Goal: Understand process/instructions: Learn about a topic

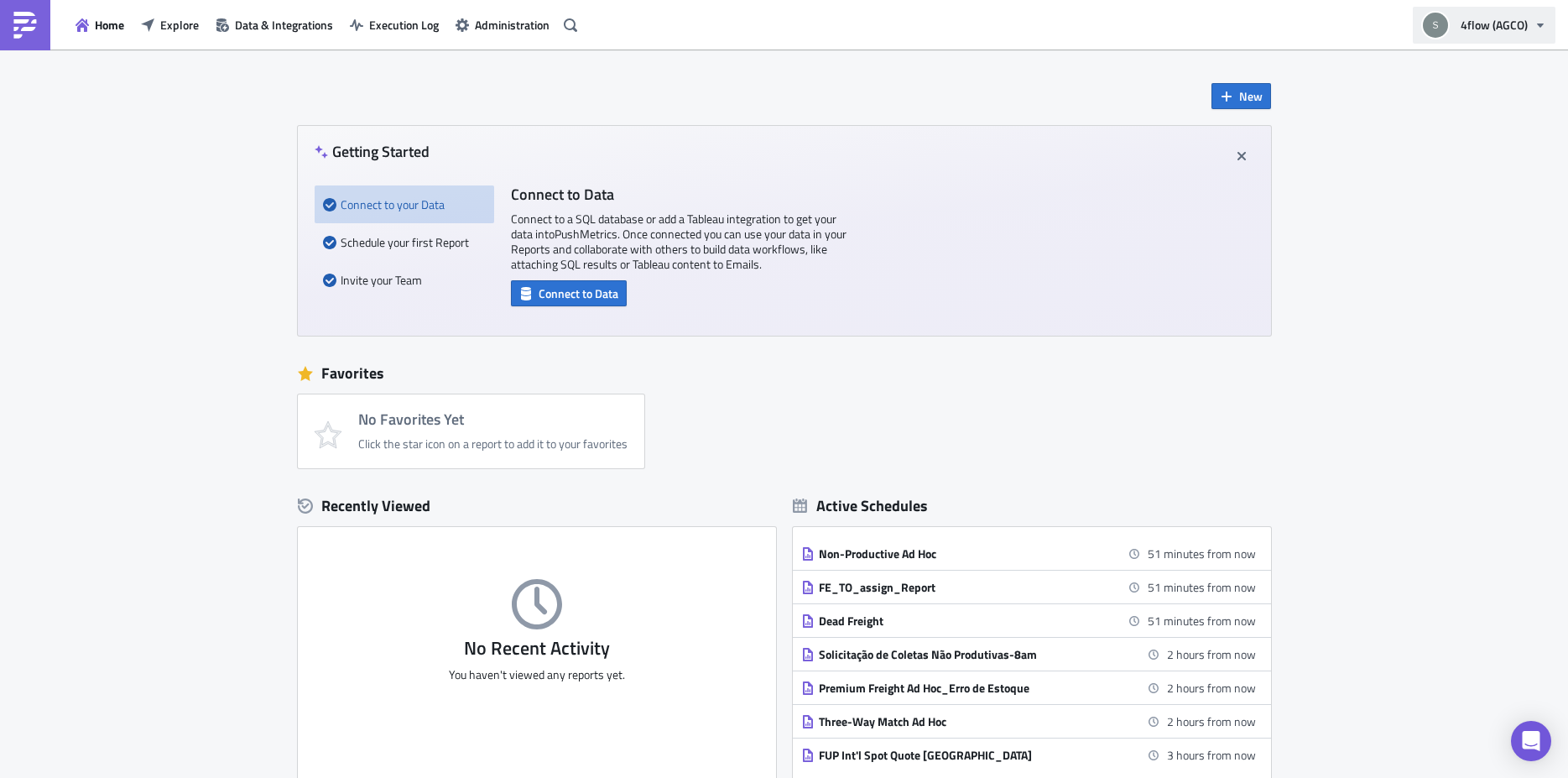
click at [1522, 20] on span "4flow (AGCO)" at bounding box center [1494, 24] width 67 height 18
click at [514, 26] on span "Administration" at bounding box center [512, 24] width 75 height 18
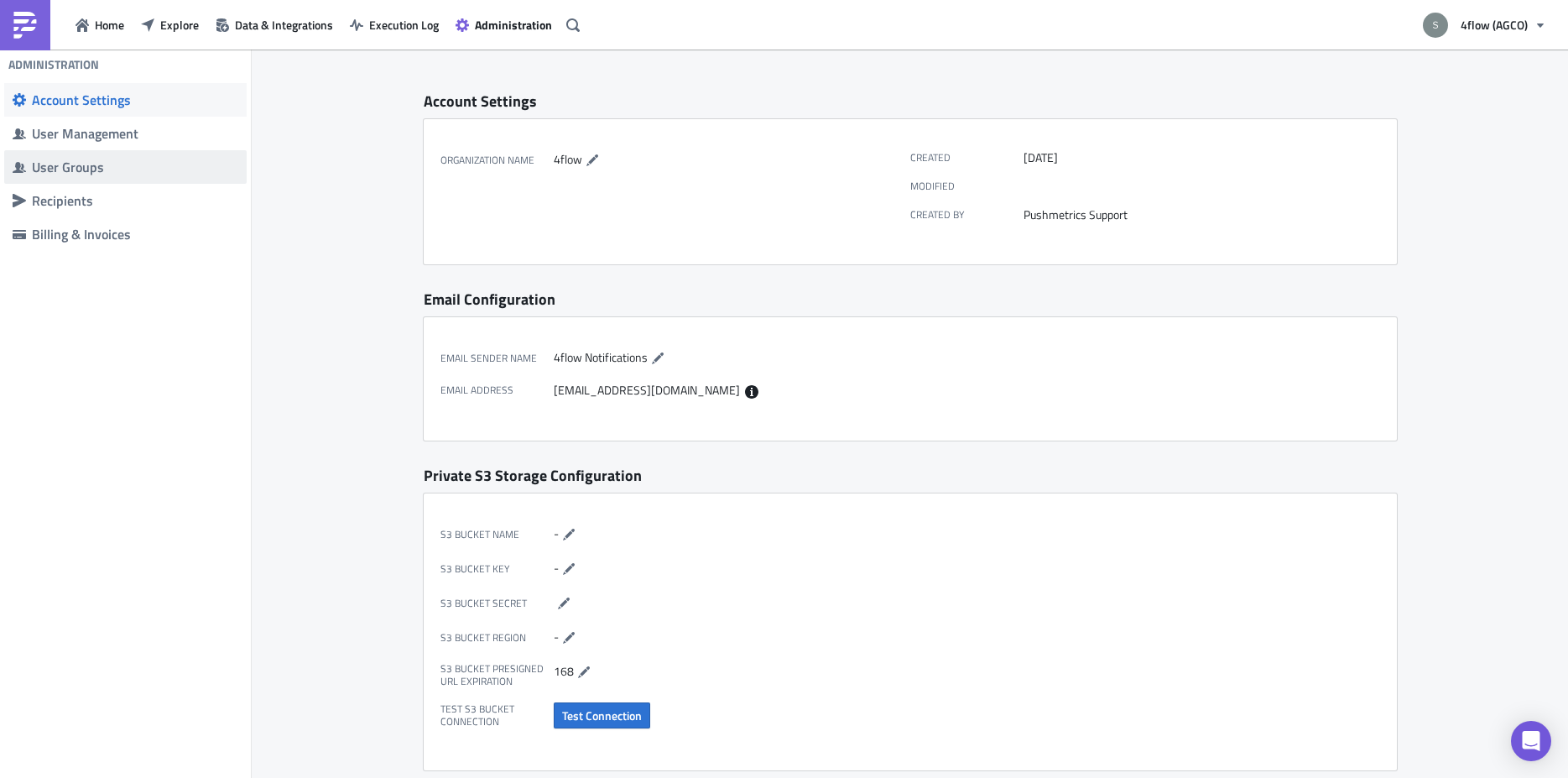
click at [87, 170] on div "User Groups" at bounding box center [135, 167] width 207 height 17
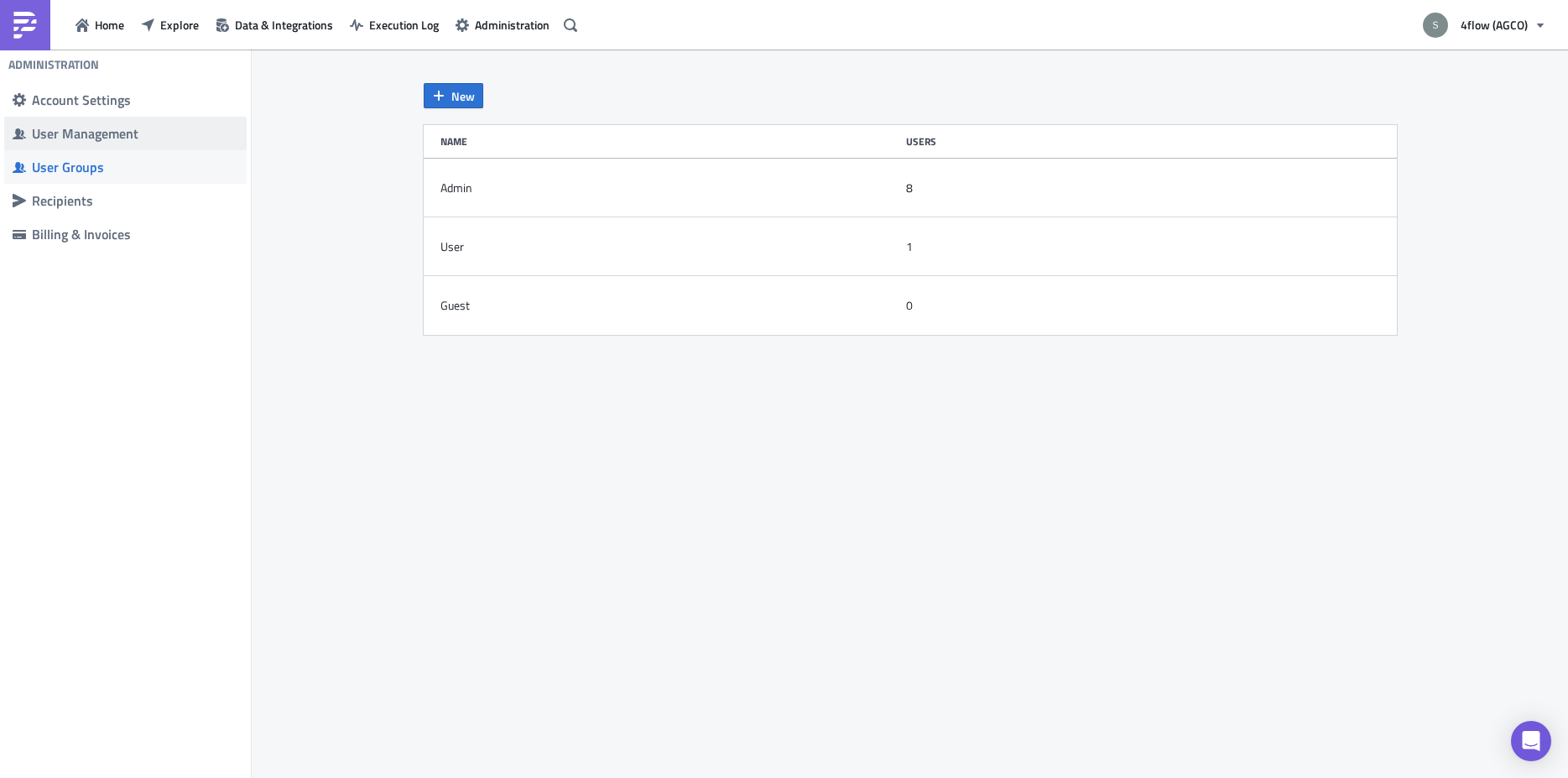
click at [116, 126] on div "User Management" at bounding box center [135, 133] width 207 height 17
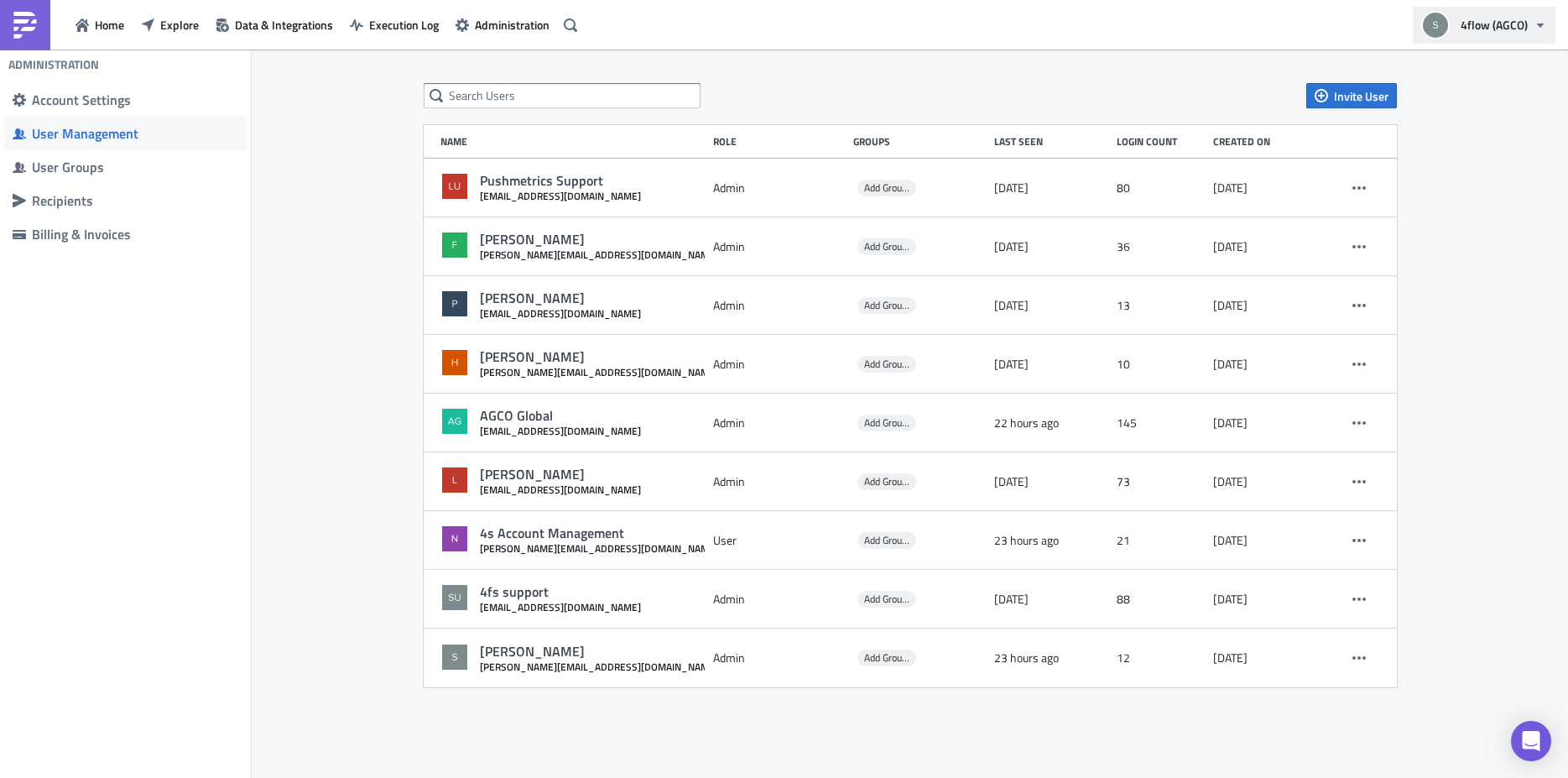
click at [1511, 18] on span "4flow (AGCO)" at bounding box center [1494, 24] width 67 height 18
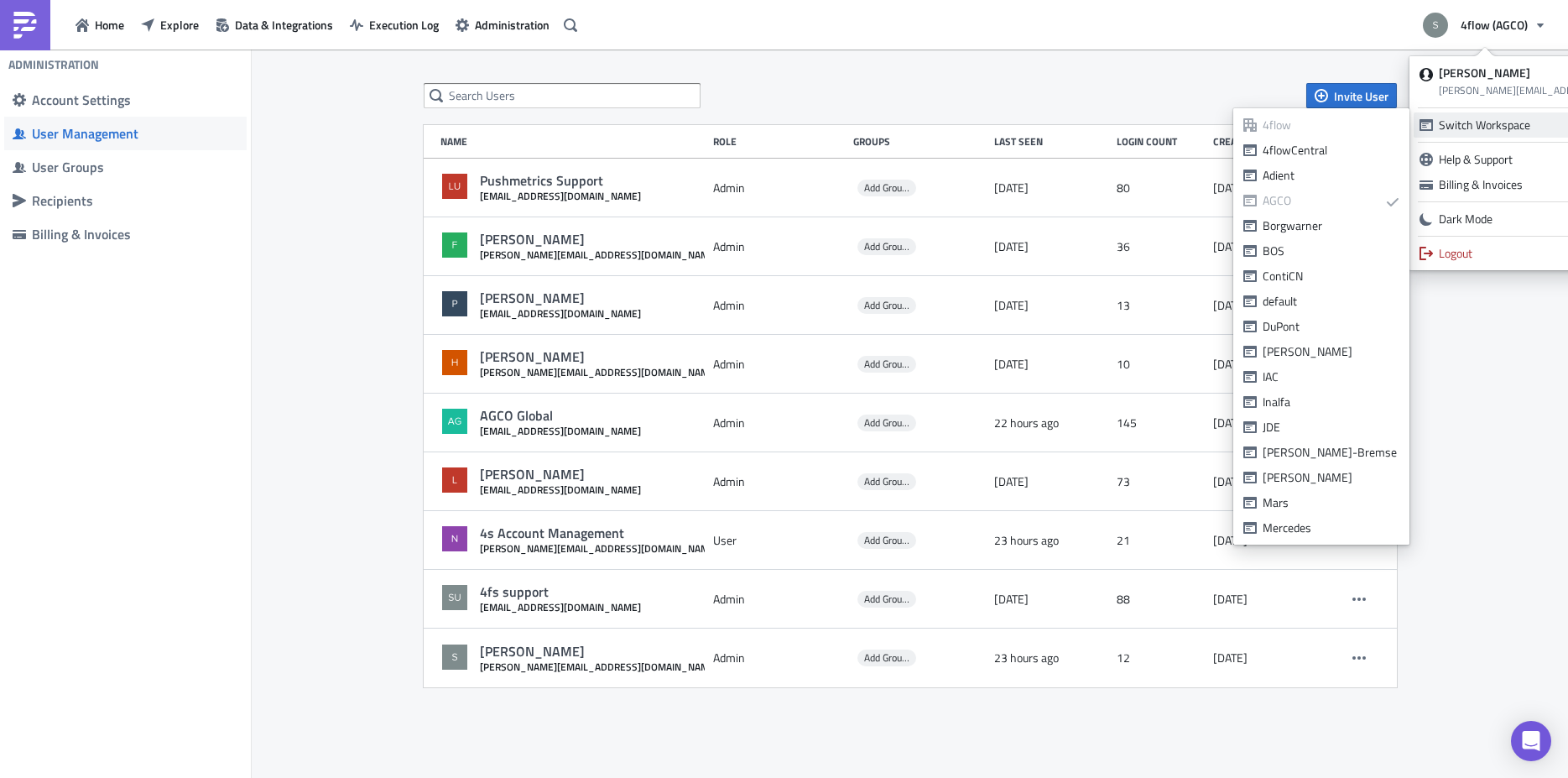
click at [1502, 133] on div "Switch Workspace" at bounding box center [1548, 125] width 219 height 17
click at [1332, 153] on div "4flowCentral" at bounding box center [1331, 149] width 136 height 17
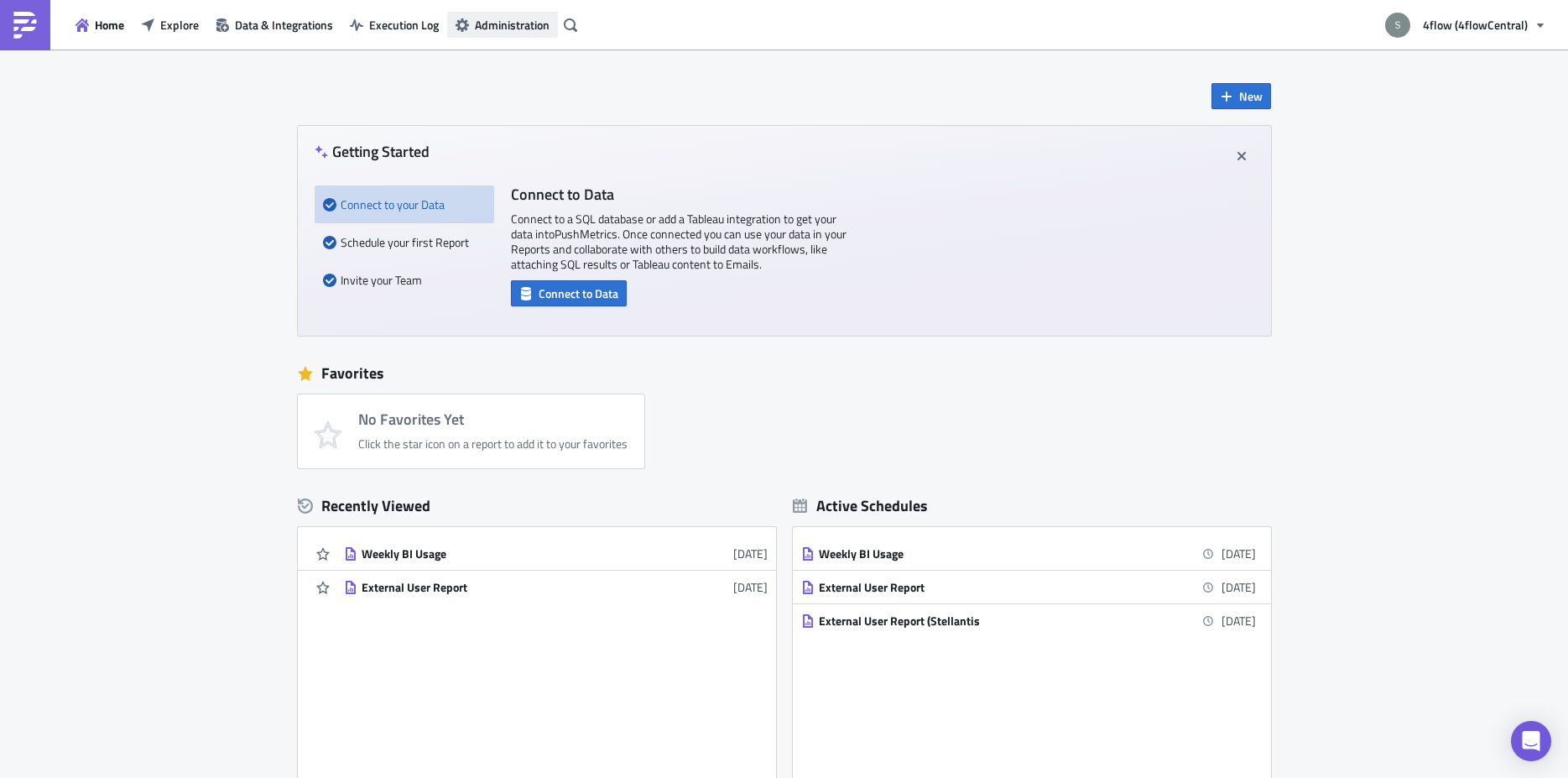
click at [482, 20] on span "Administration" at bounding box center [512, 24] width 75 height 18
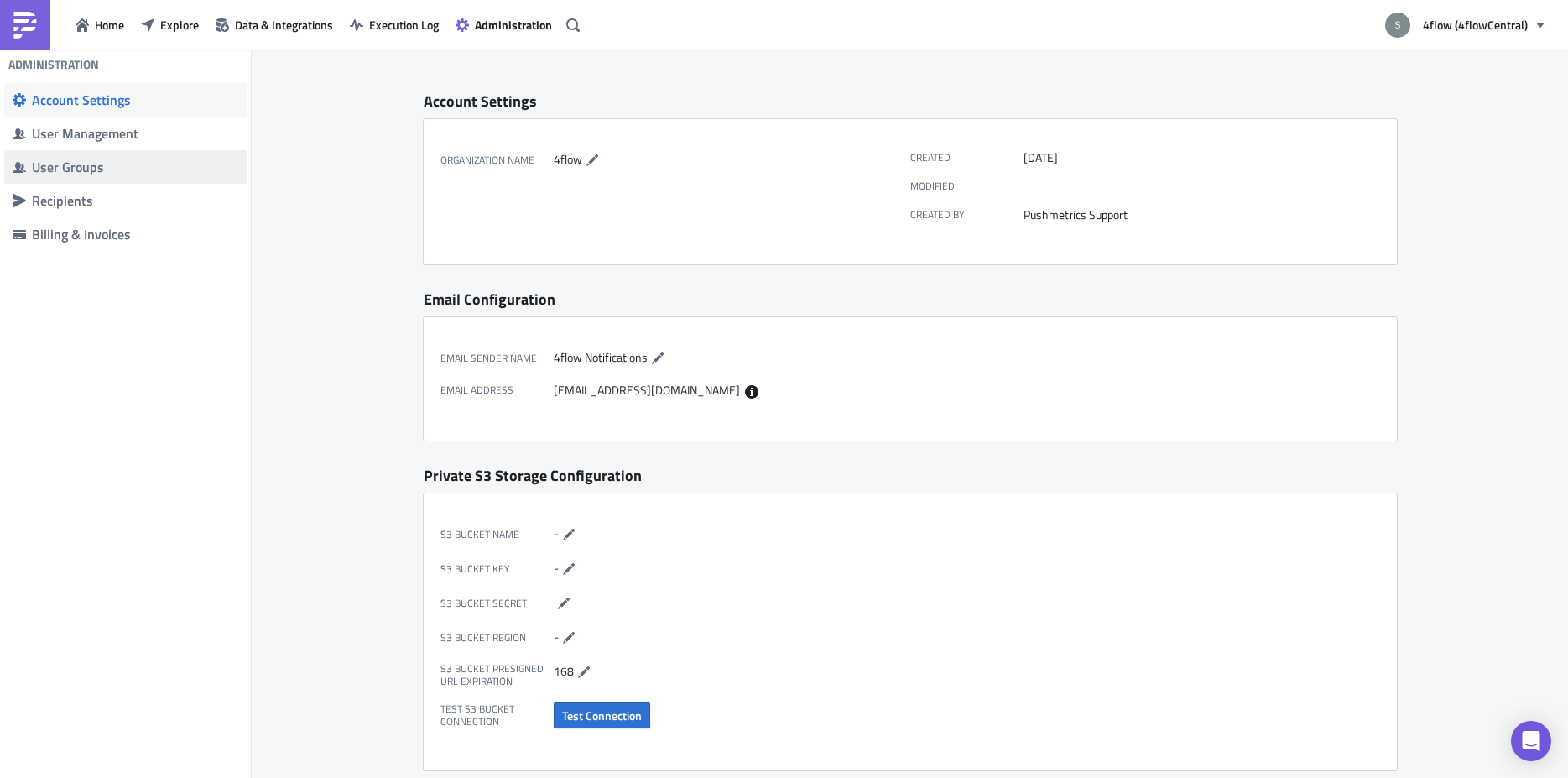
click at [124, 163] on div "User Groups" at bounding box center [135, 167] width 207 height 17
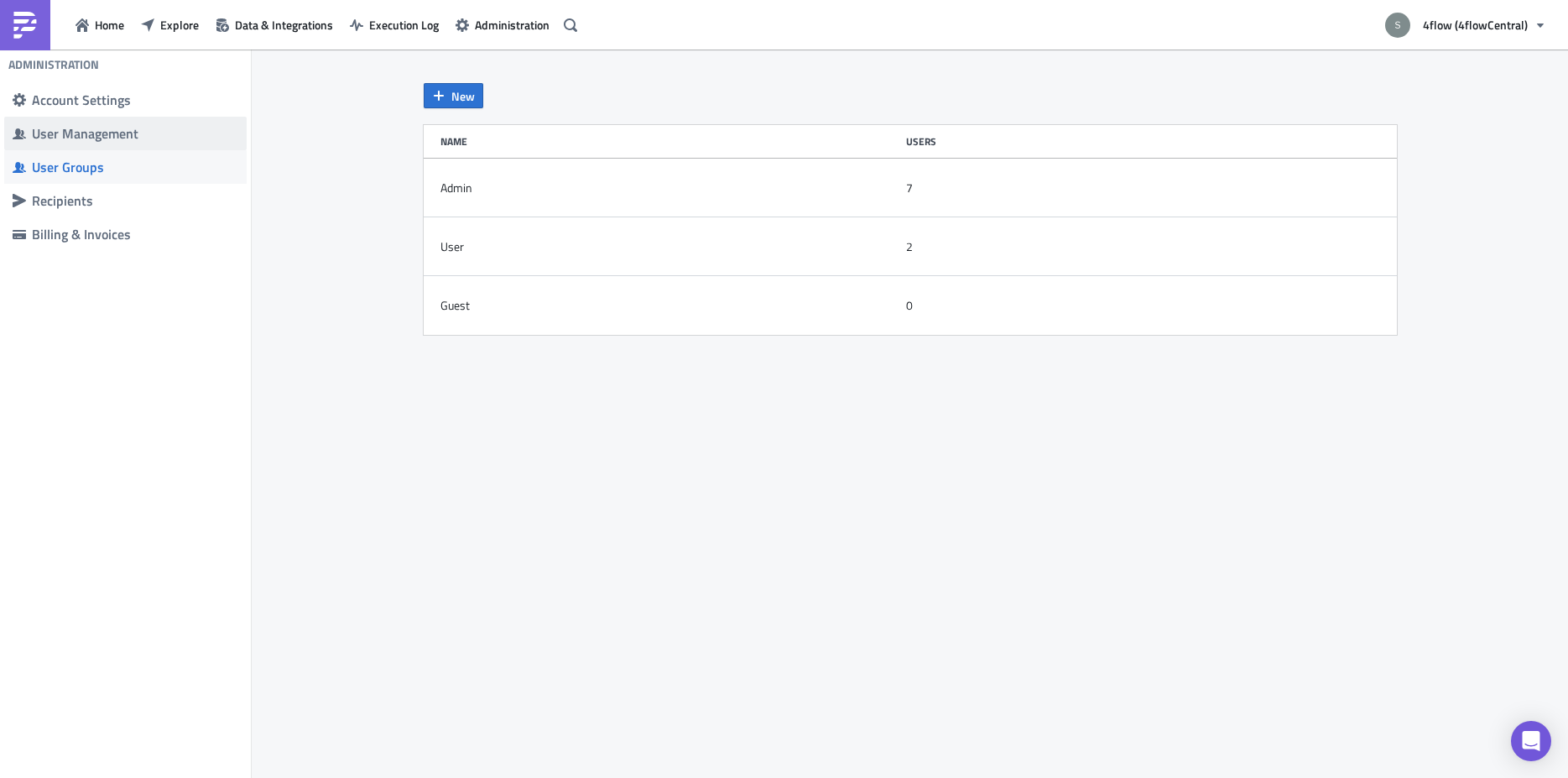
click at [138, 139] on div "User Management" at bounding box center [135, 133] width 207 height 17
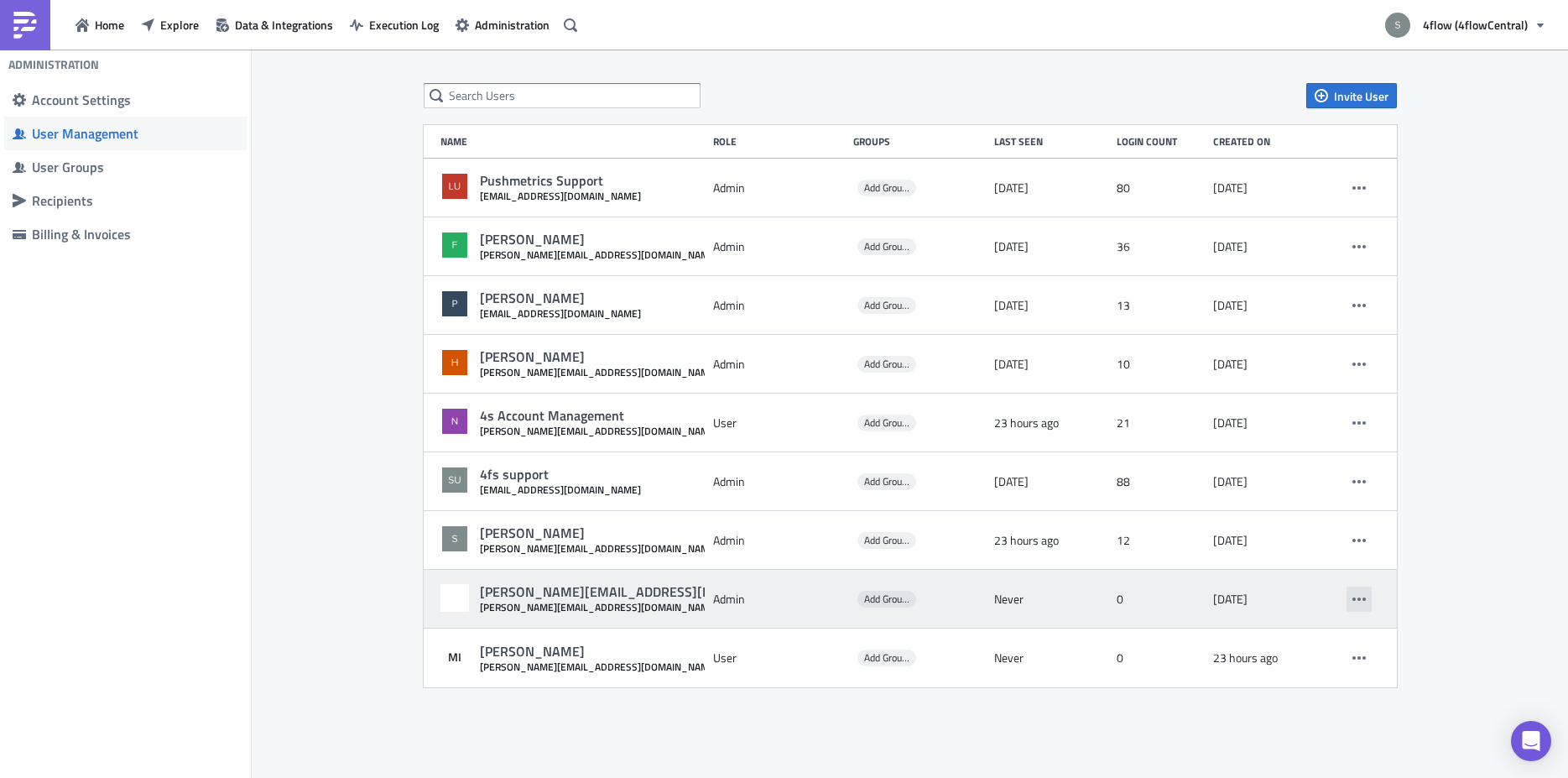
click at [1353, 600] on icon "button" at bounding box center [1359, 599] width 14 height 3
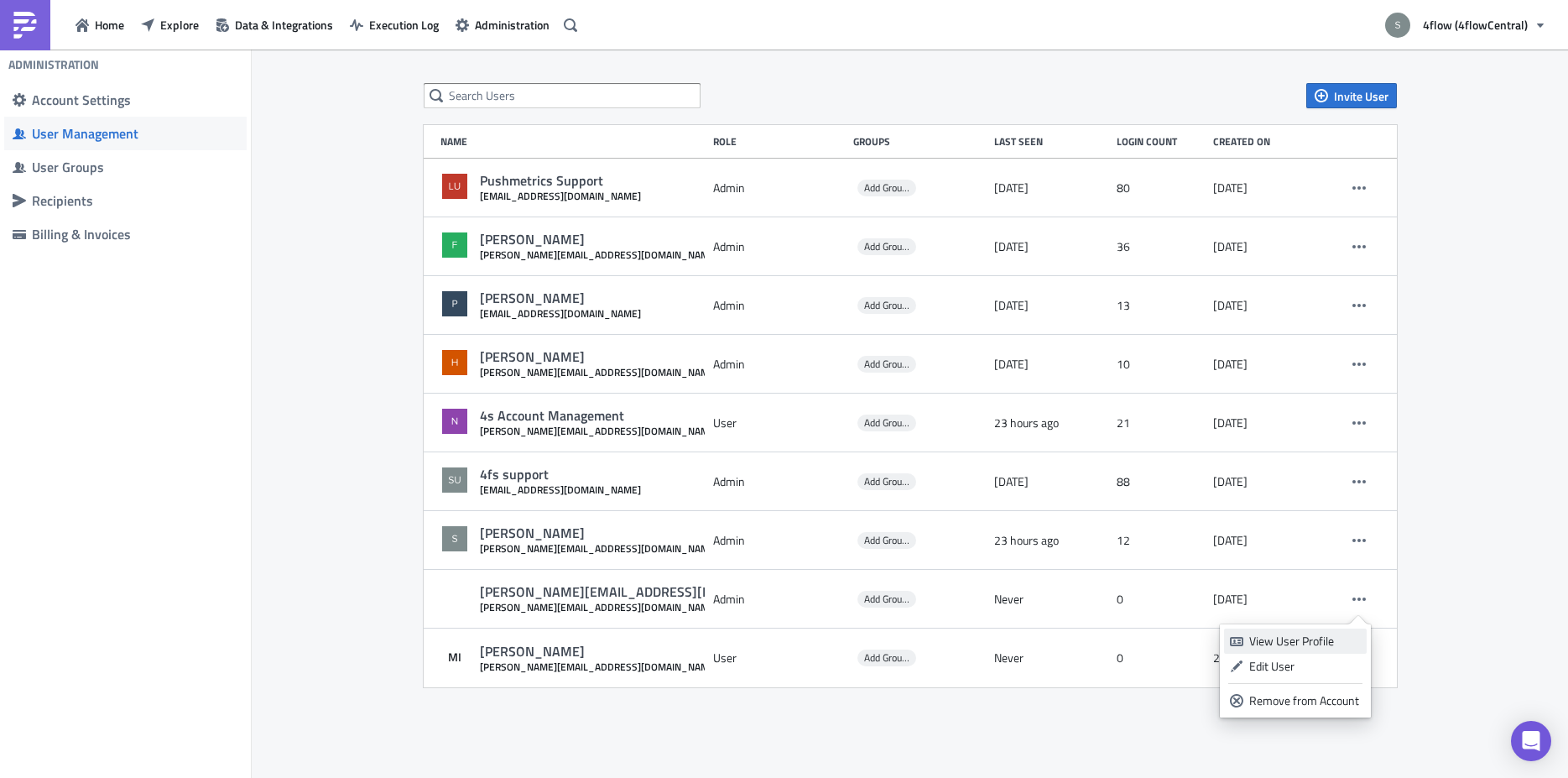
click at [1339, 649] on link "View User Profile" at bounding box center [1295, 642] width 142 height 25
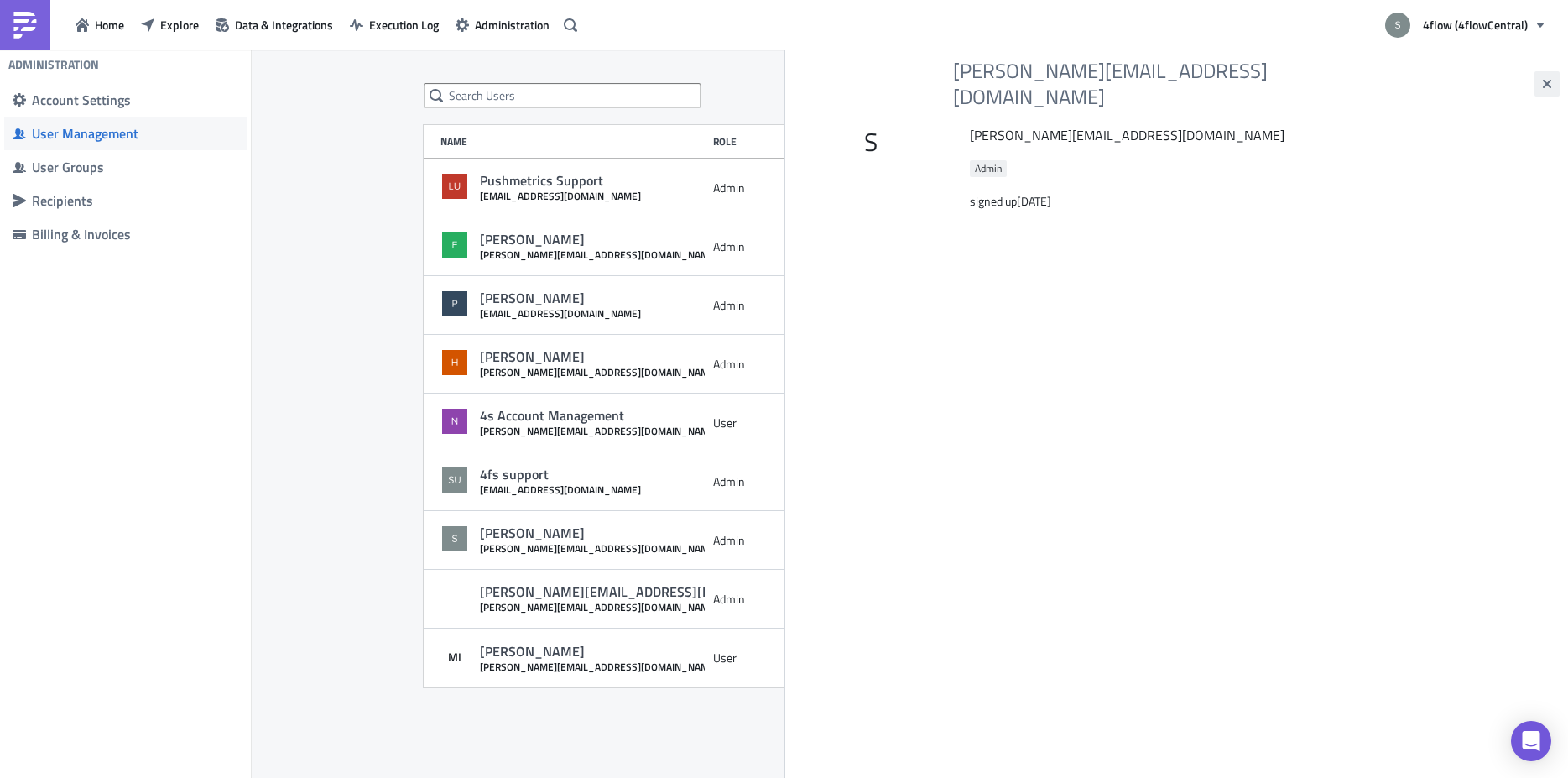
click at [1548, 80] on icon "button" at bounding box center [1547, 84] width 9 height 9
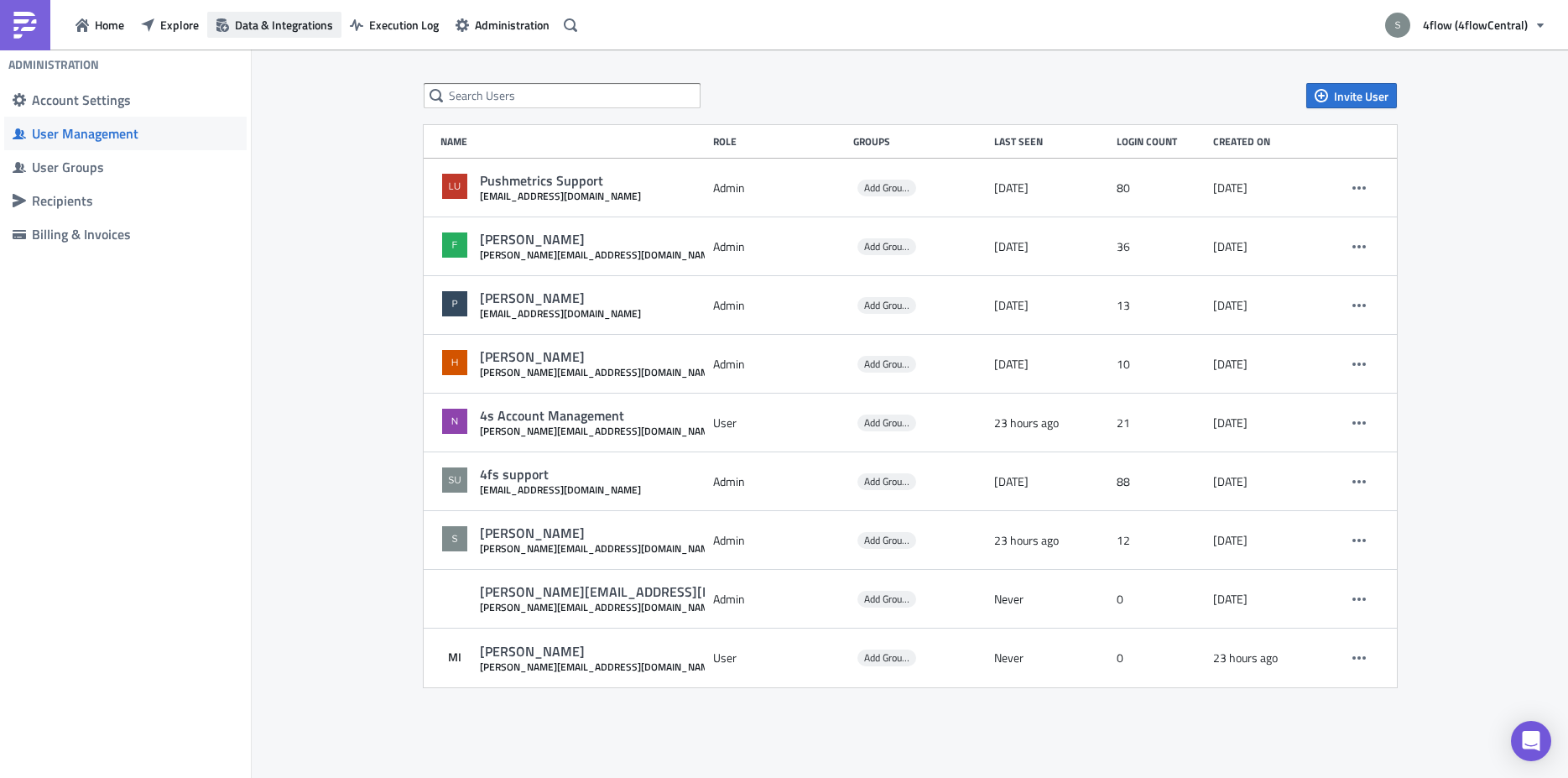
click at [250, 26] on span "Data & Integrations" at bounding box center [284, 24] width 98 height 18
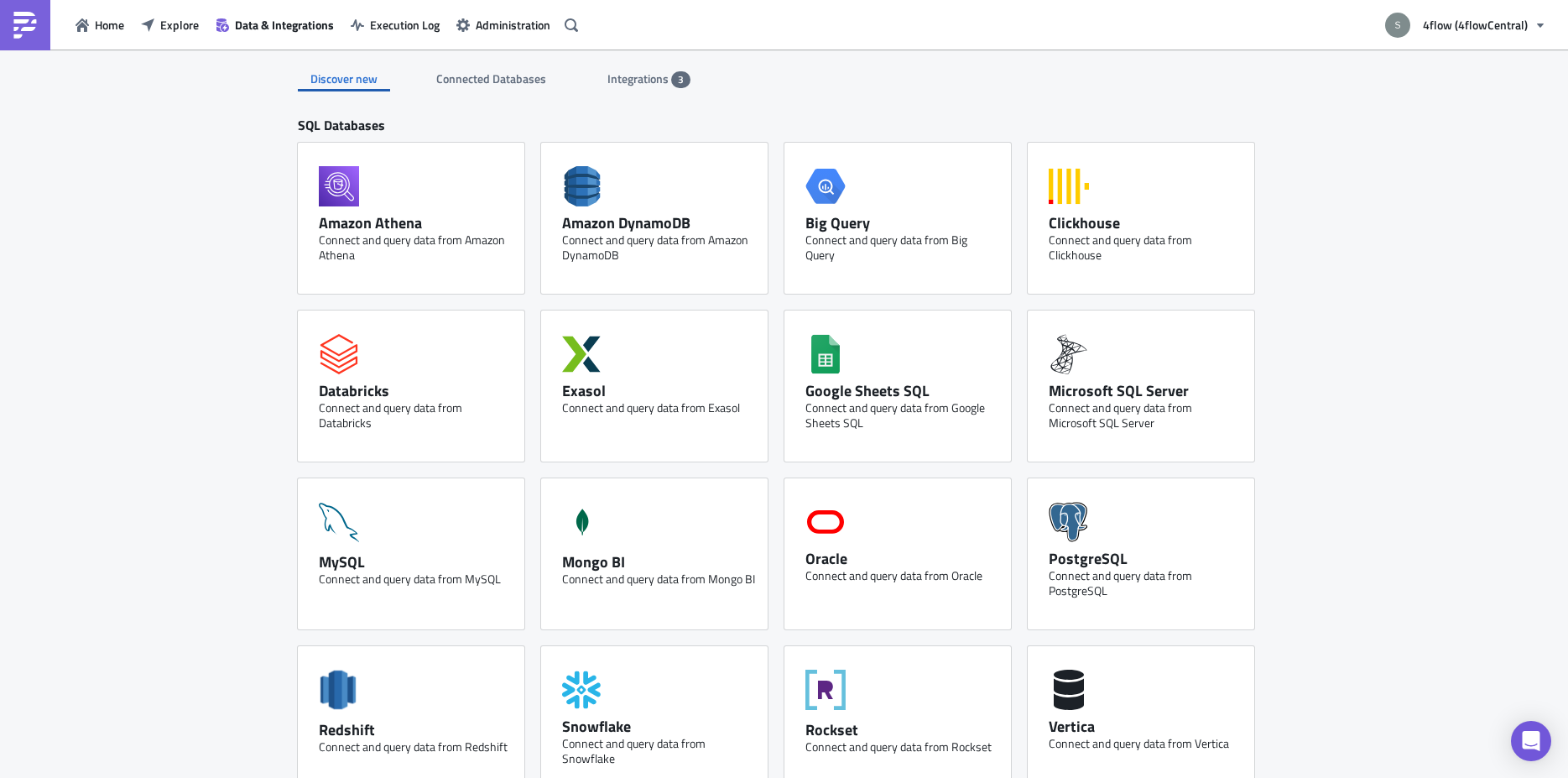
scroll to position [588, 0]
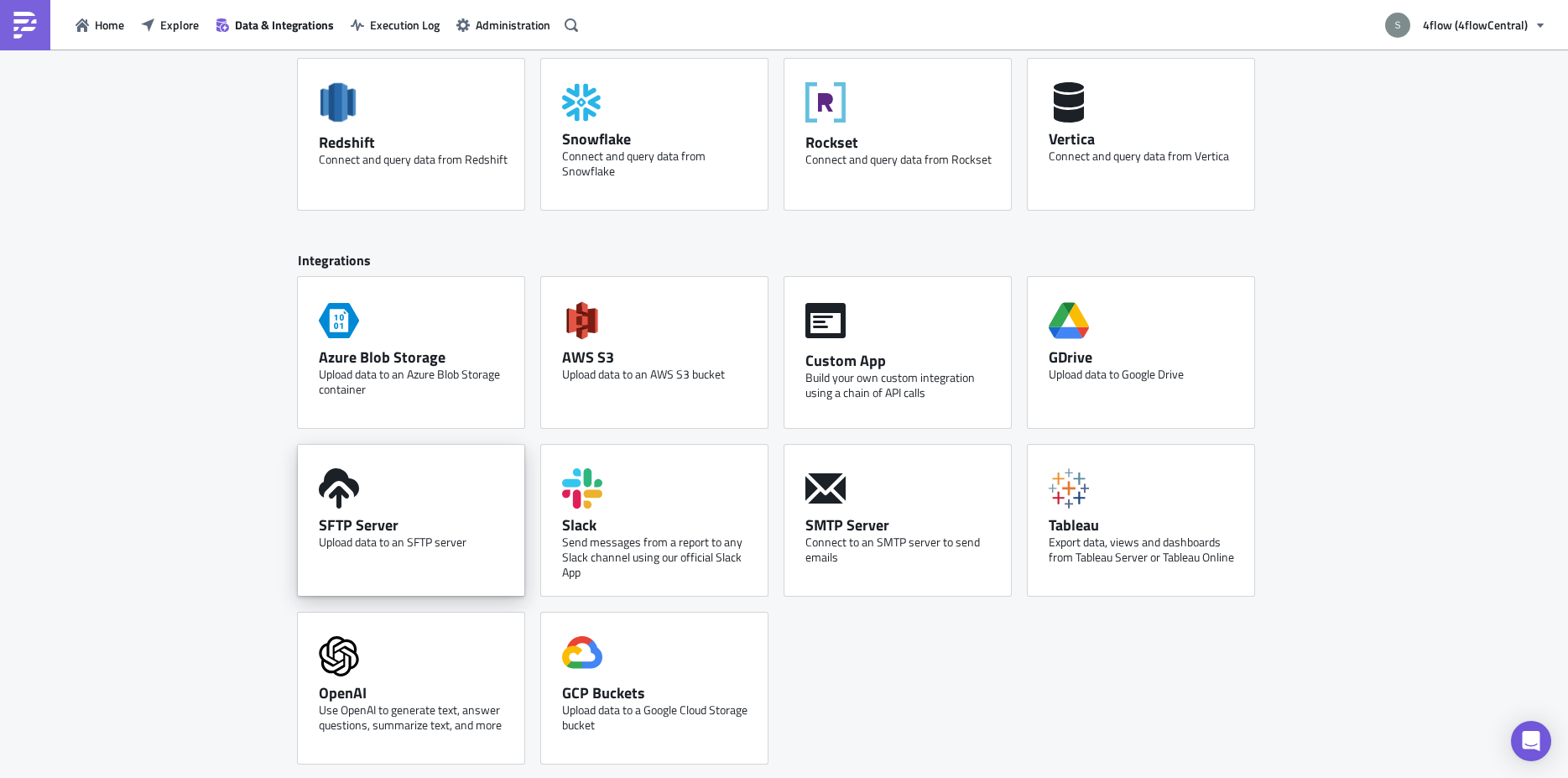
click at [389, 543] on div "Upload data to an SFTP server" at bounding box center [415, 541] width 193 height 15
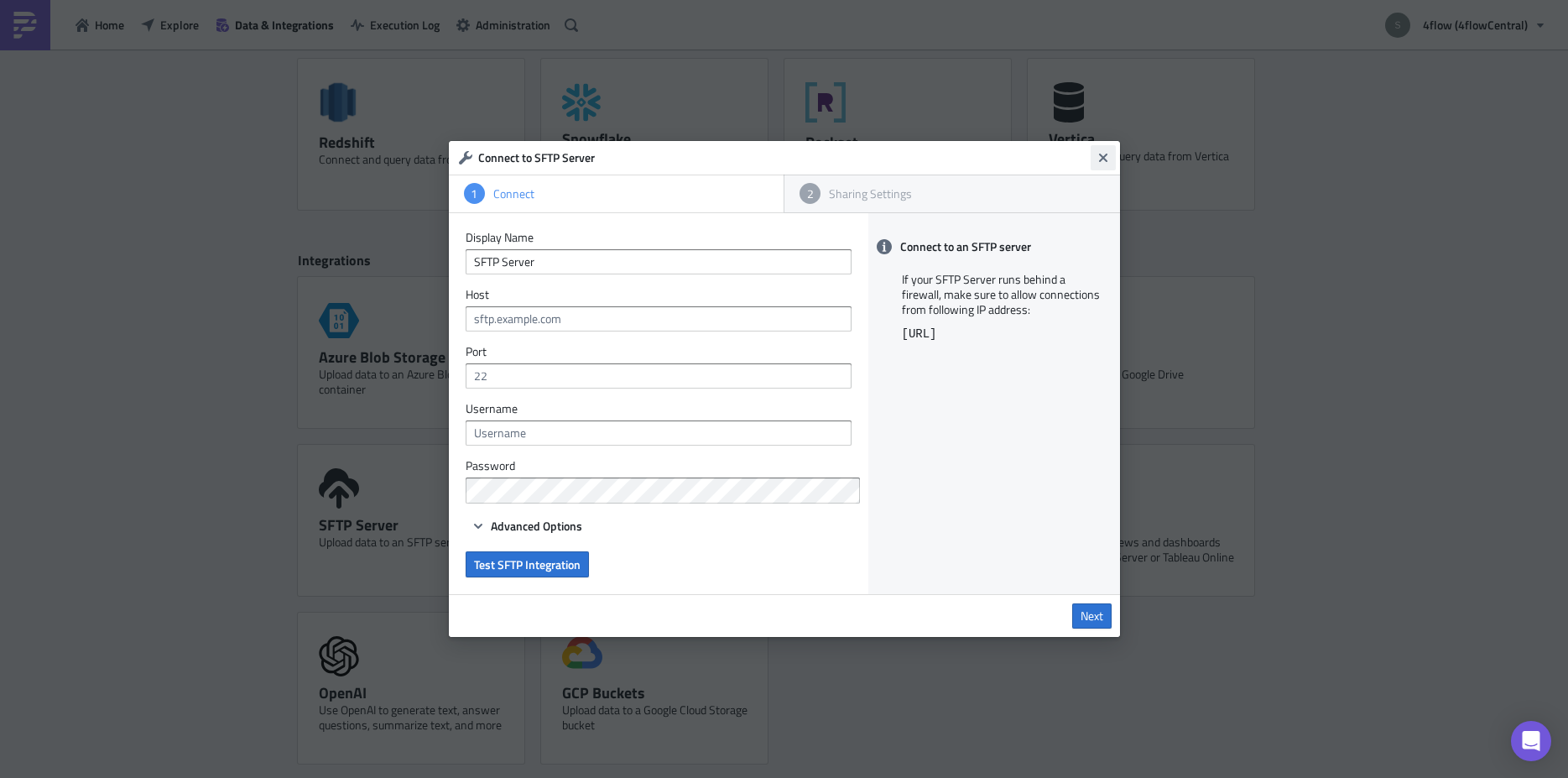
click at [1101, 154] on icon "Close" at bounding box center [1103, 158] width 14 height 14
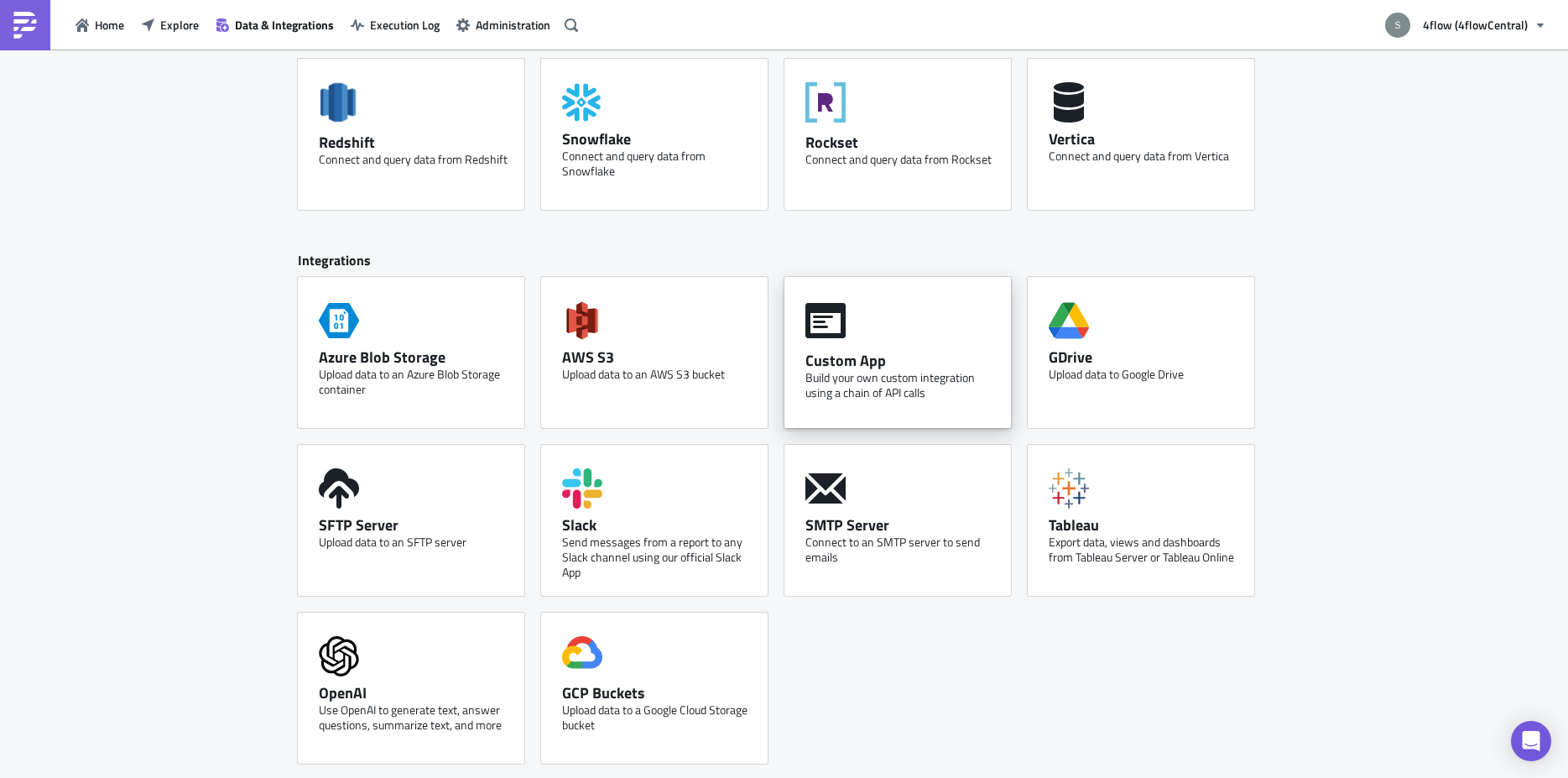
click at [895, 385] on div "Build your own custom integration using a chain of API calls" at bounding box center [901, 385] width 193 height 30
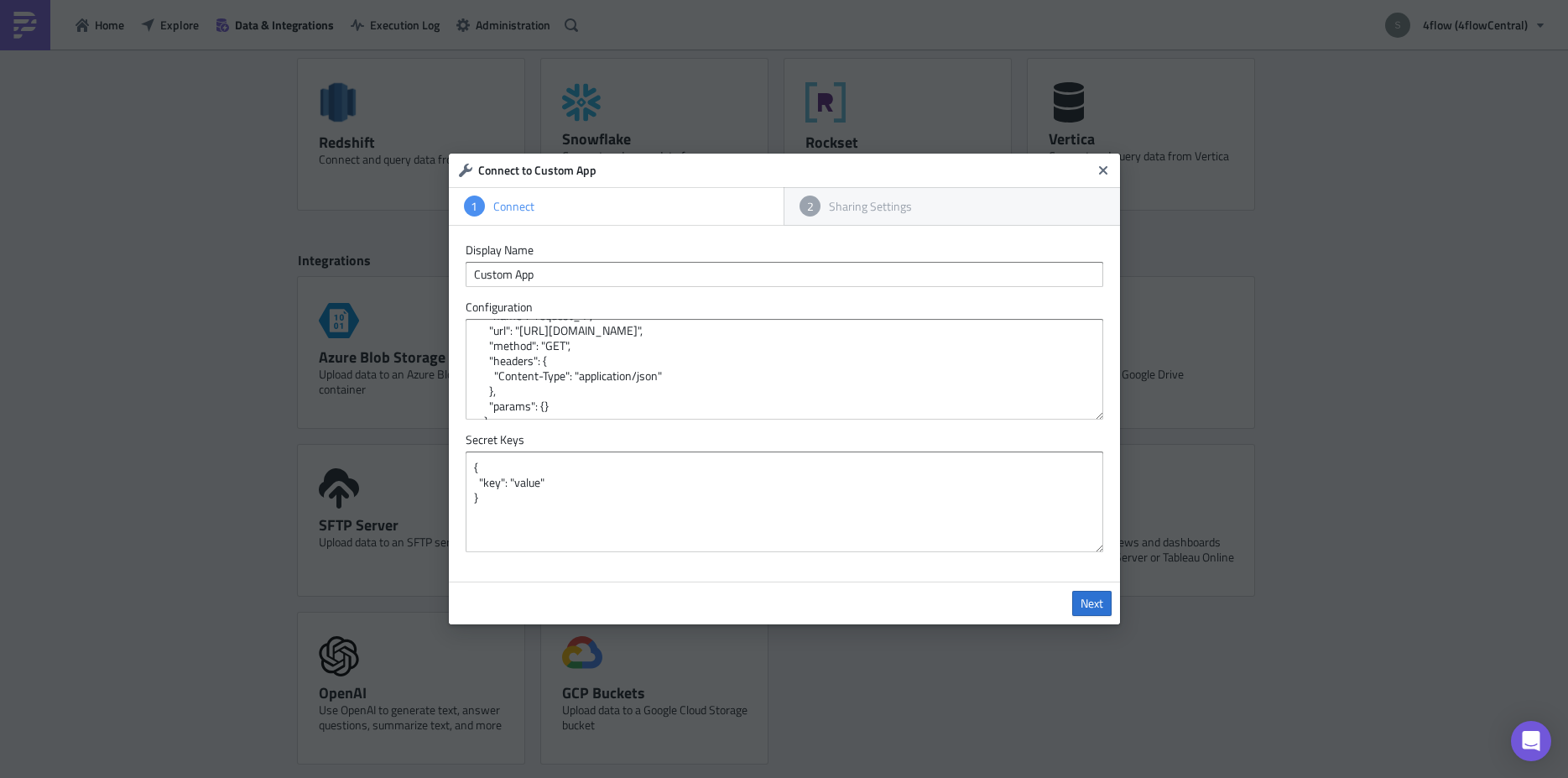
scroll to position [0, 0]
click at [1076, 614] on link "Next" at bounding box center [1091, 603] width 39 height 25
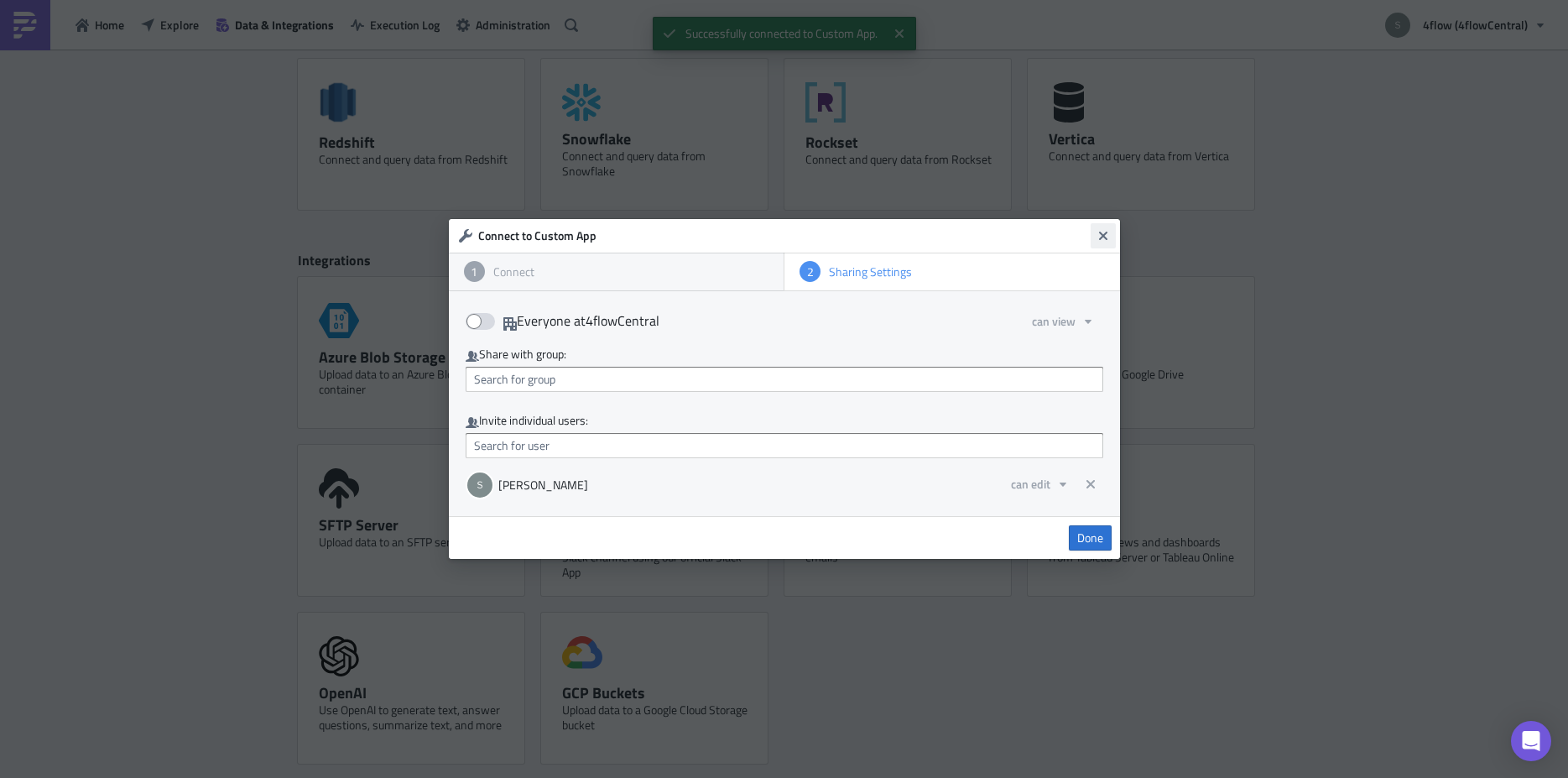
click at [1099, 235] on icon "Close" at bounding box center [1103, 236] width 14 height 14
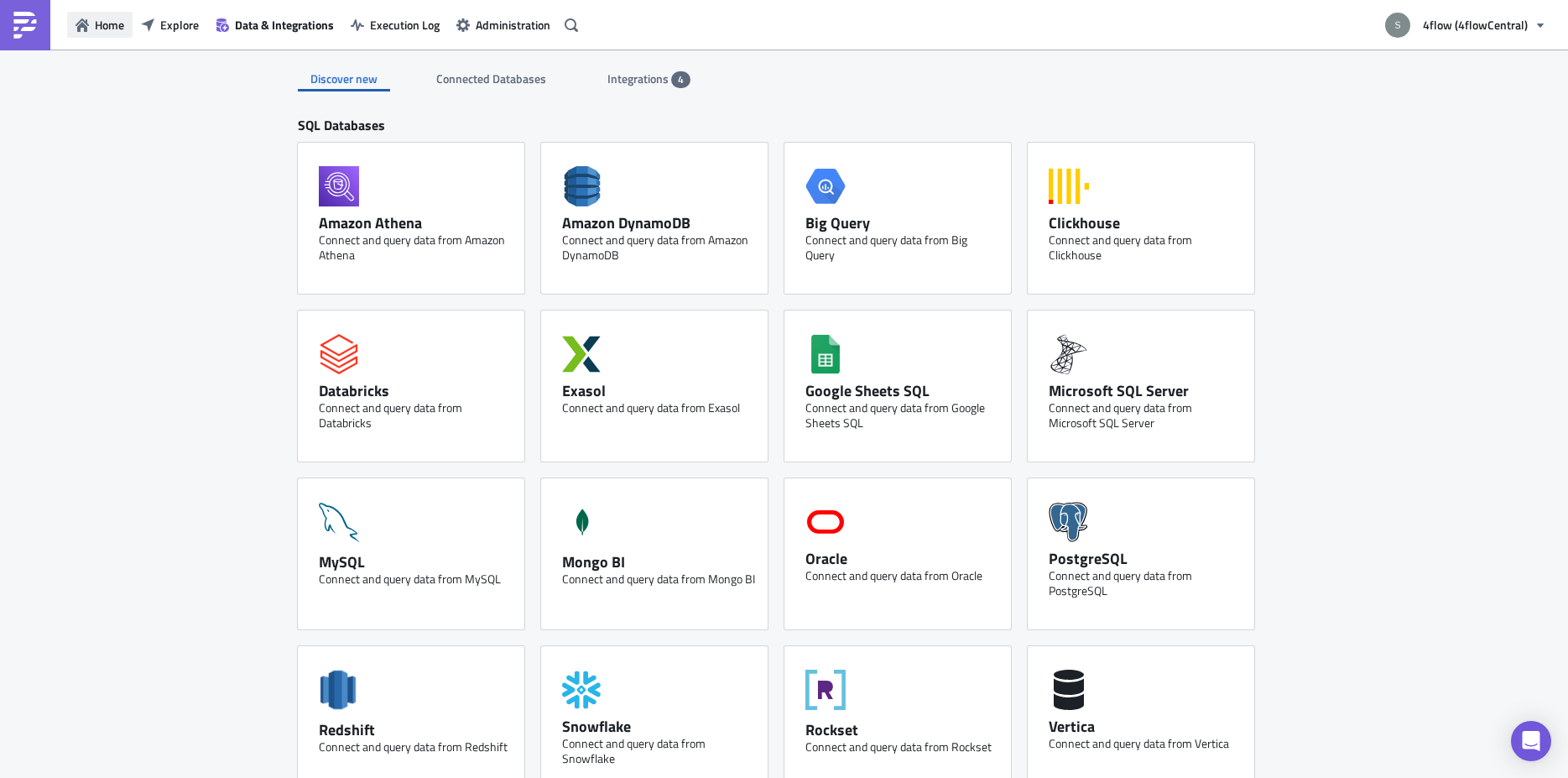
click at [105, 29] on span "Home" at bounding box center [109, 24] width 29 height 18
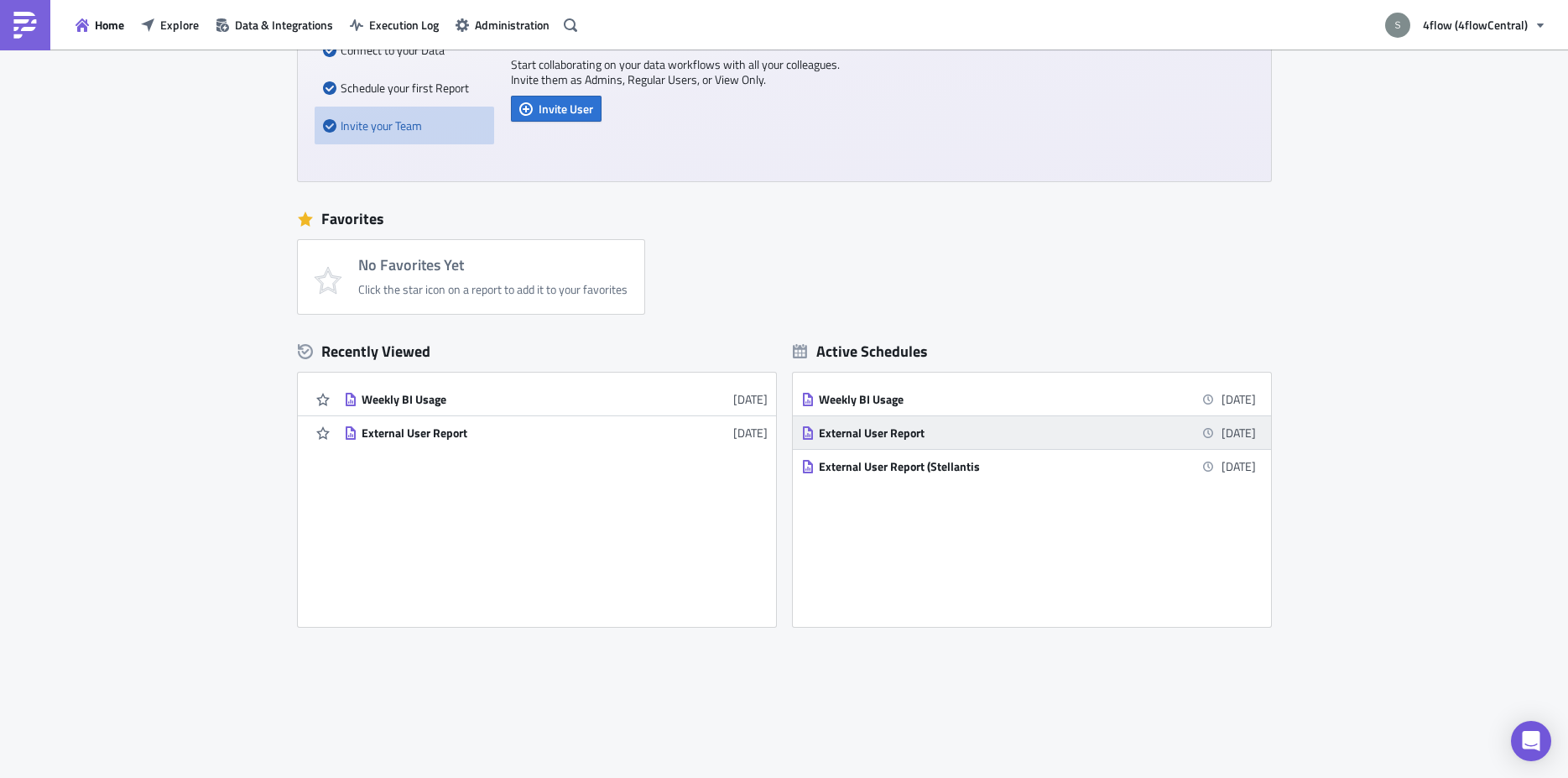
scroll to position [169, 0]
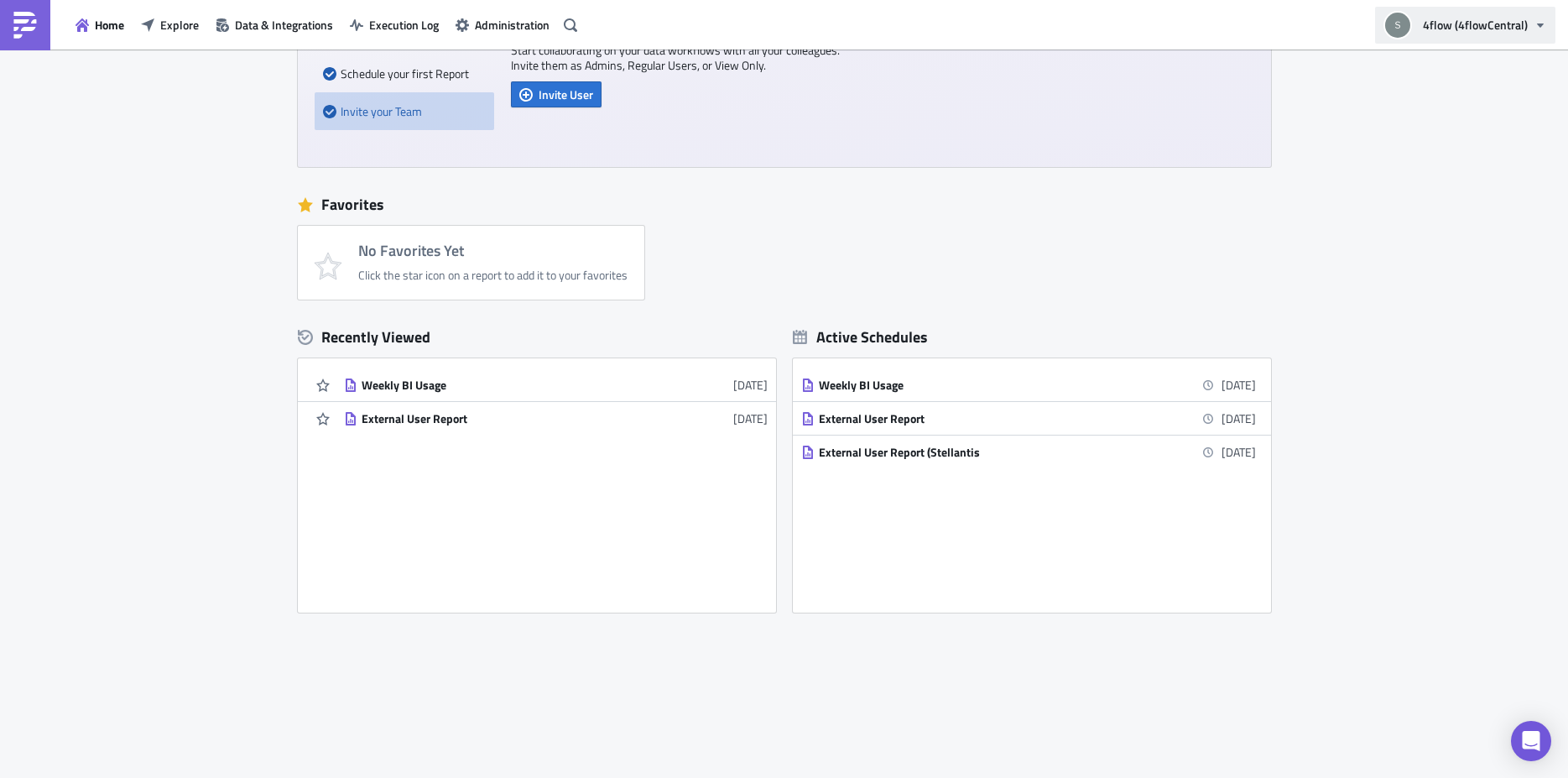
click at [1462, 15] on button "4flow (4flowCentral)" at bounding box center [1465, 25] width 180 height 37
click at [184, 30] on span "Explore" at bounding box center [179, 24] width 39 height 18
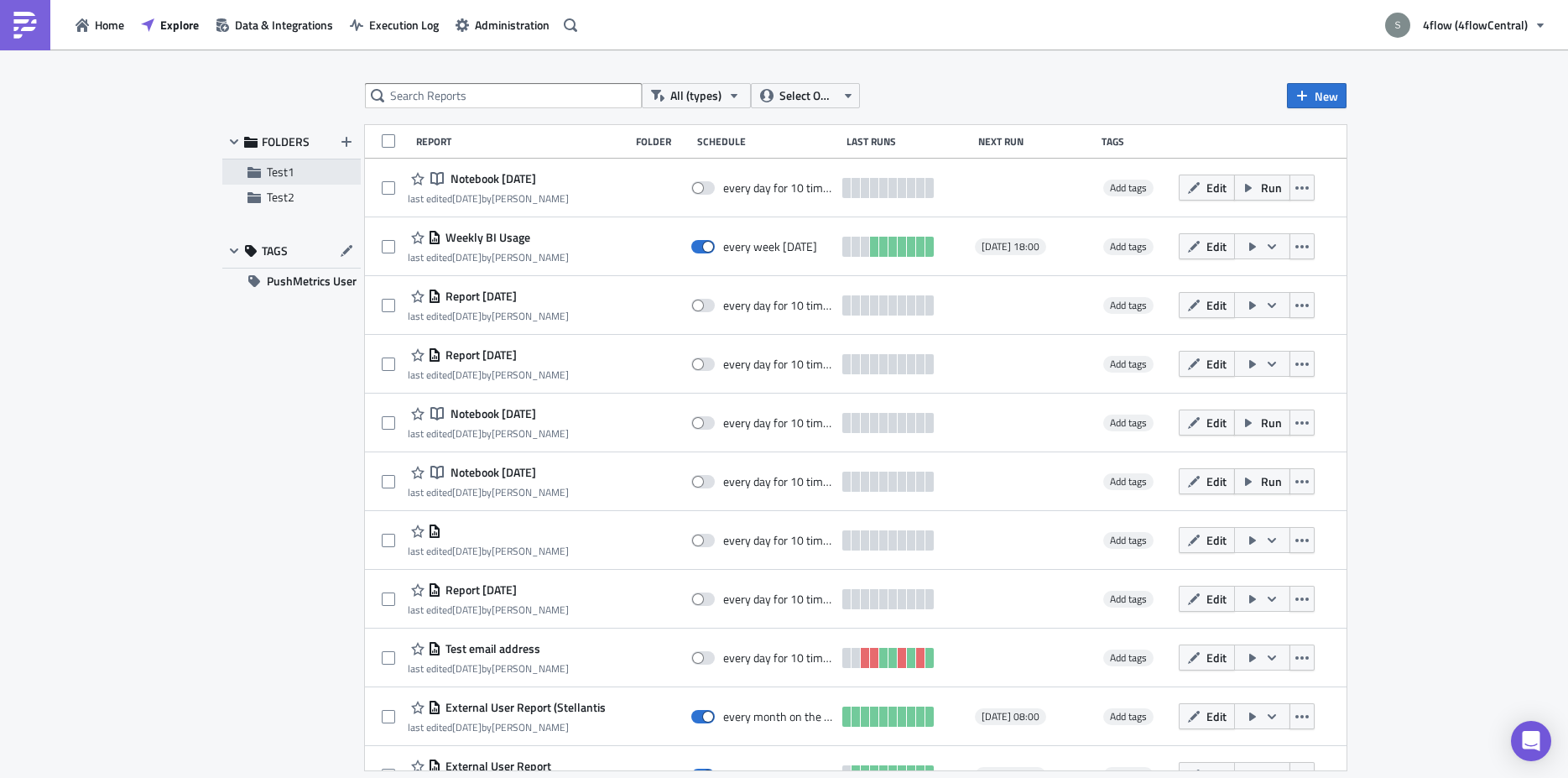
click at [303, 172] on span "Test1" at bounding box center [312, 172] width 90 height 15
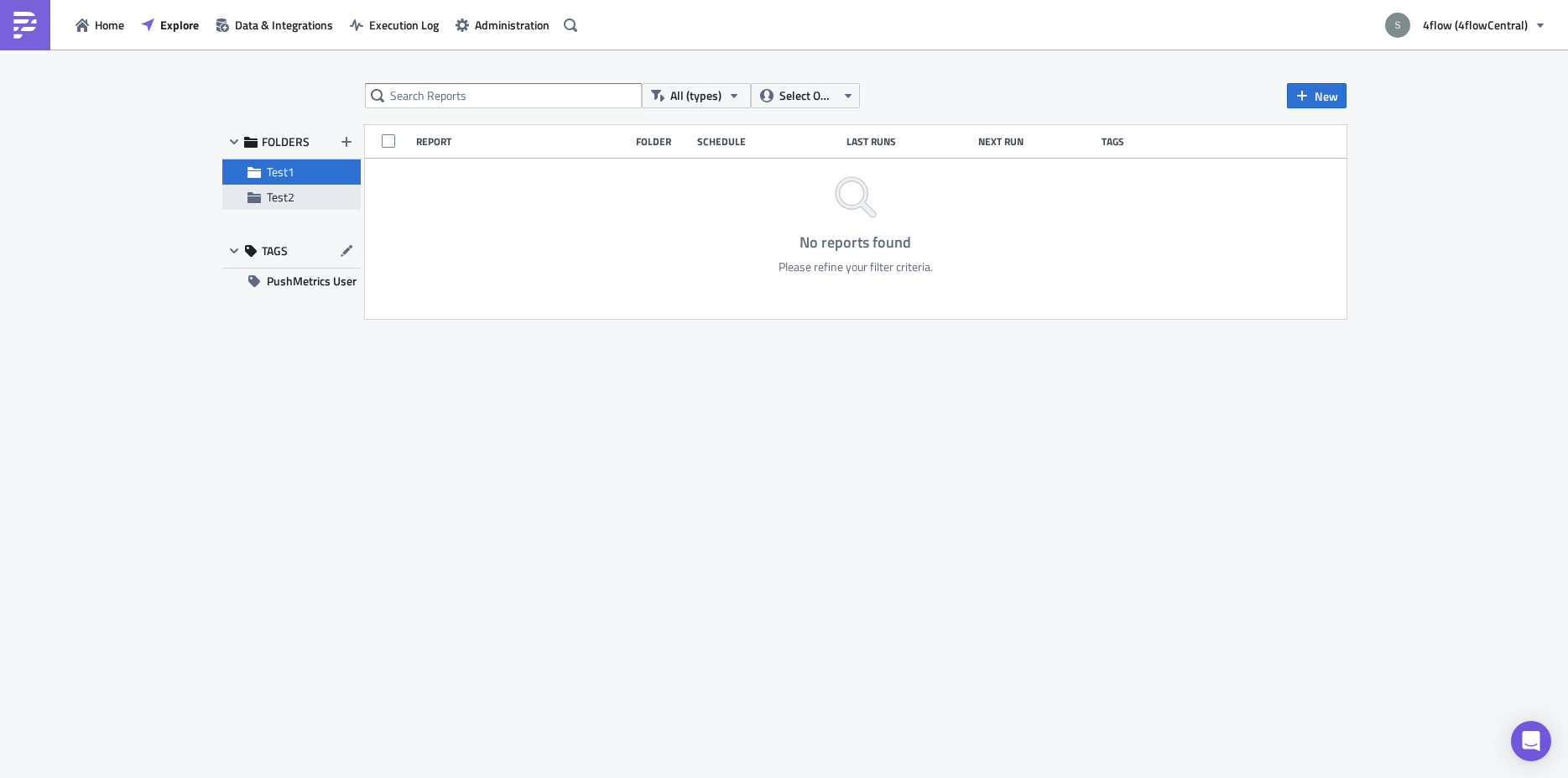
click at [296, 196] on span "Test2" at bounding box center [312, 197] width 90 height 15
click at [290, 159] on div "FOLDERS" at bounding box center [291, 141] width 138 height 34
click at [281, 142] on span "FOLDERS" at bounding box center [286, 141] width 48 height 15
click at [287, 171] on span "Test1" at bounding box center [281, 172] width 27 height 18
click at [287, 172] on span "Test1" at bounding box center [281, 172] width 27 height 18
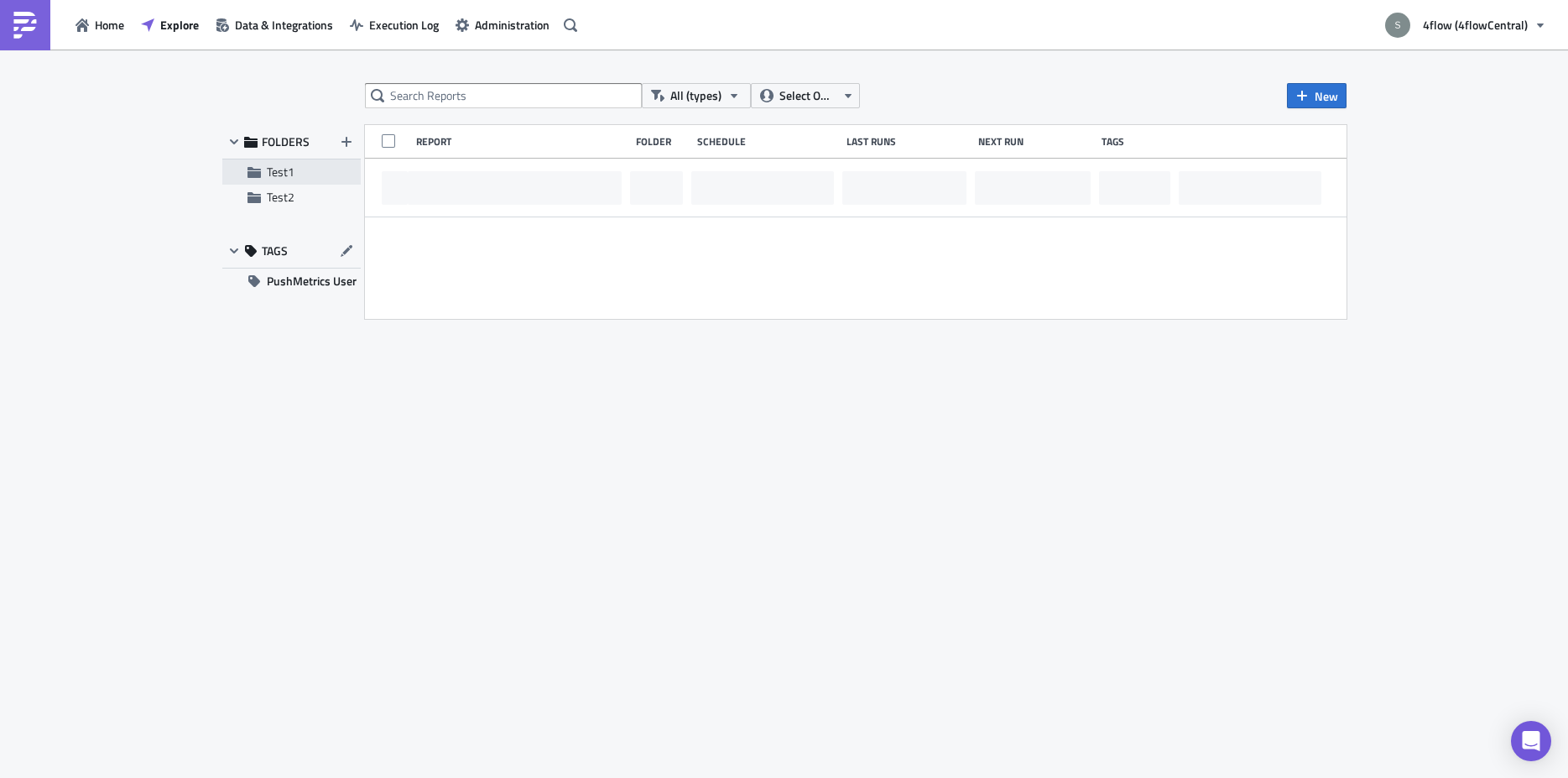
click at [287, 172] on span "Test1" at bounding box center [281, 172] width 27 height 18
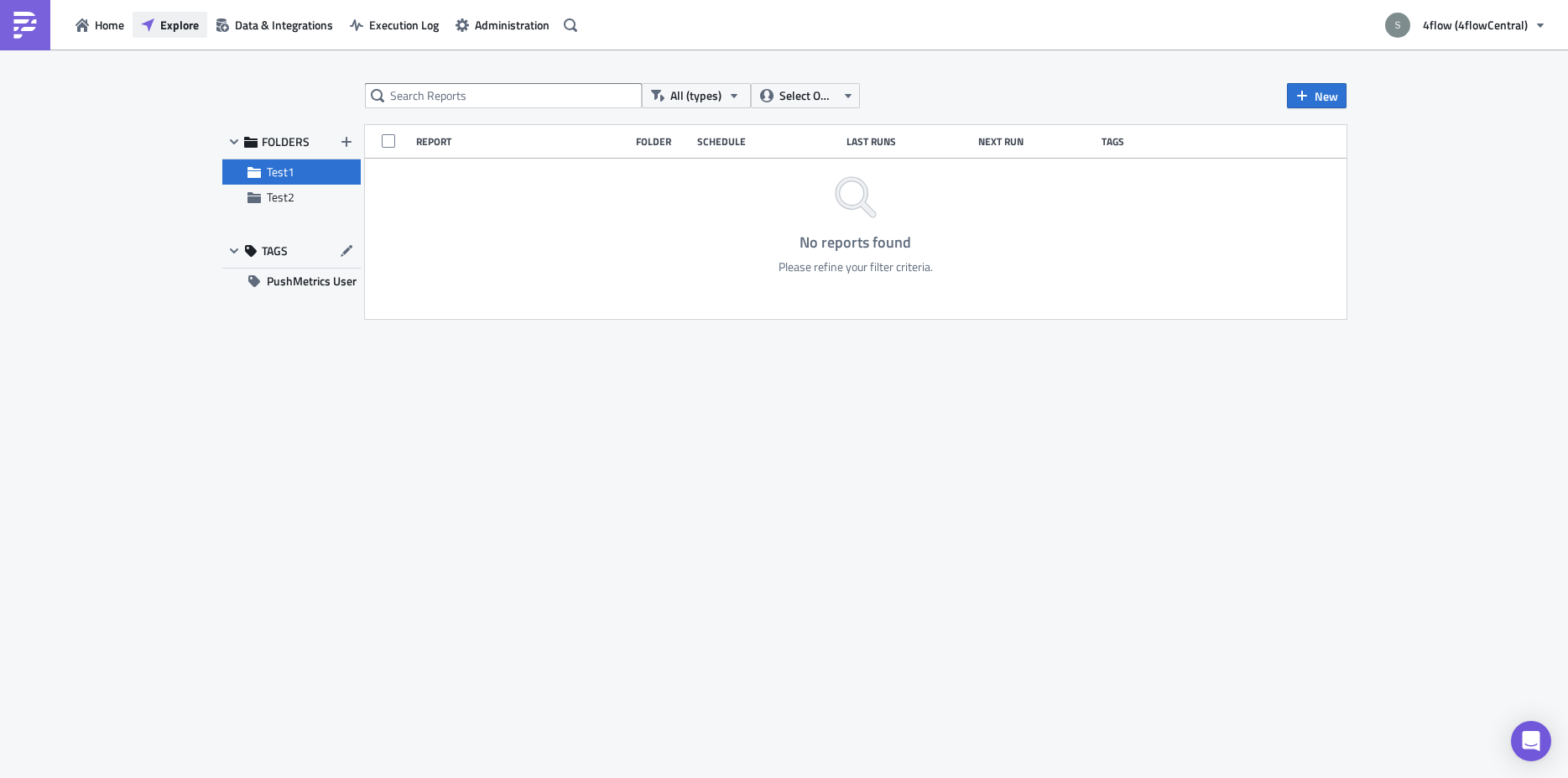
click at [170, 30] on span "Explore" at bounding box center [179, 24] width 39 height 18
click at [164, 27] on span "Explore" at bounding box center [179, 24] width 39 height 18
click at [303, 175] on span "Test1" at bounding box center [312, 172] width 90 height 15
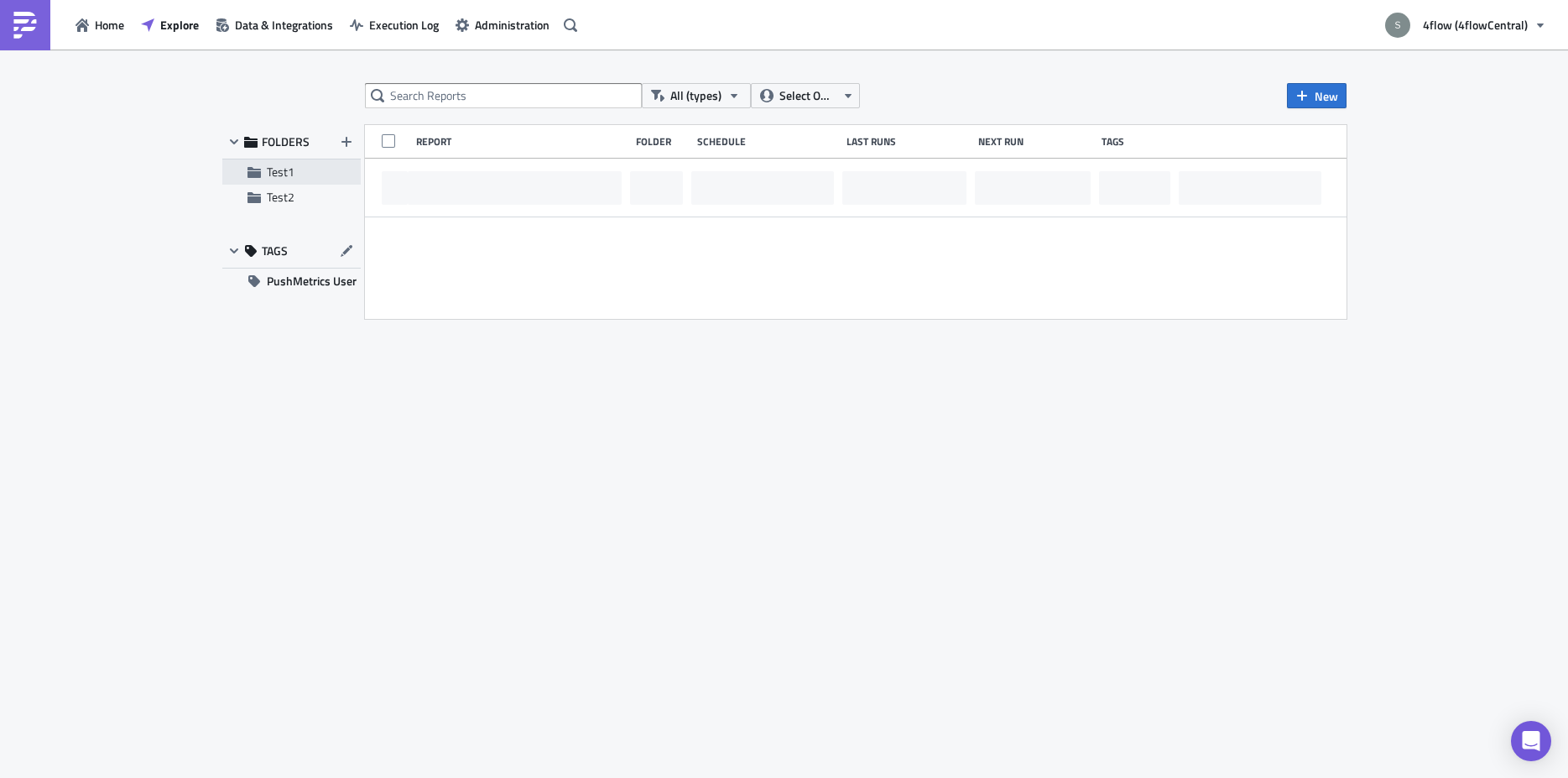
click at [303, 175] on span "Test1" at bounding box center [312, 172] width 90 height 15
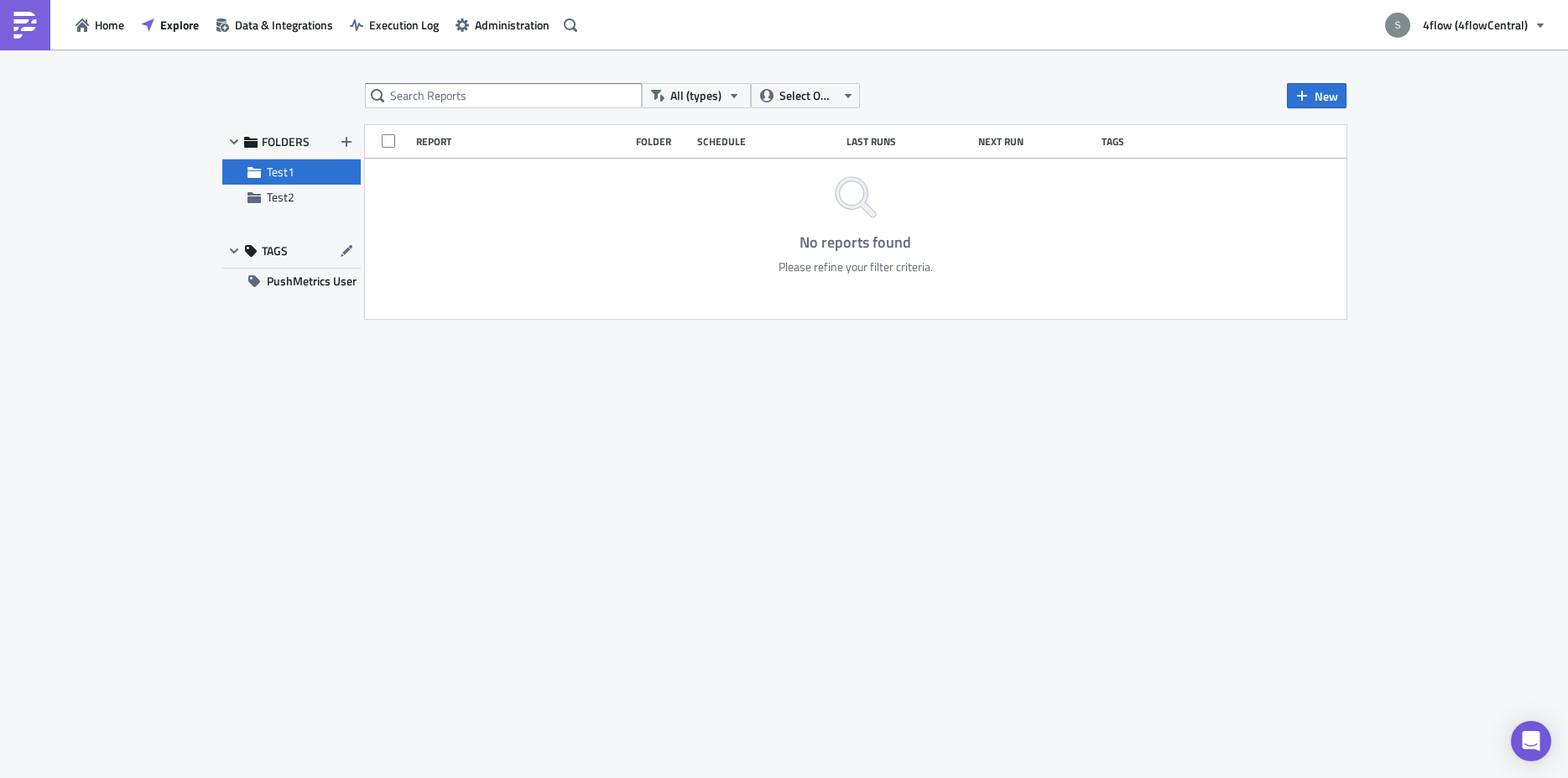
click at [298, 178] on span "Test1" at bounding box center [312, 172] width 90 height 15
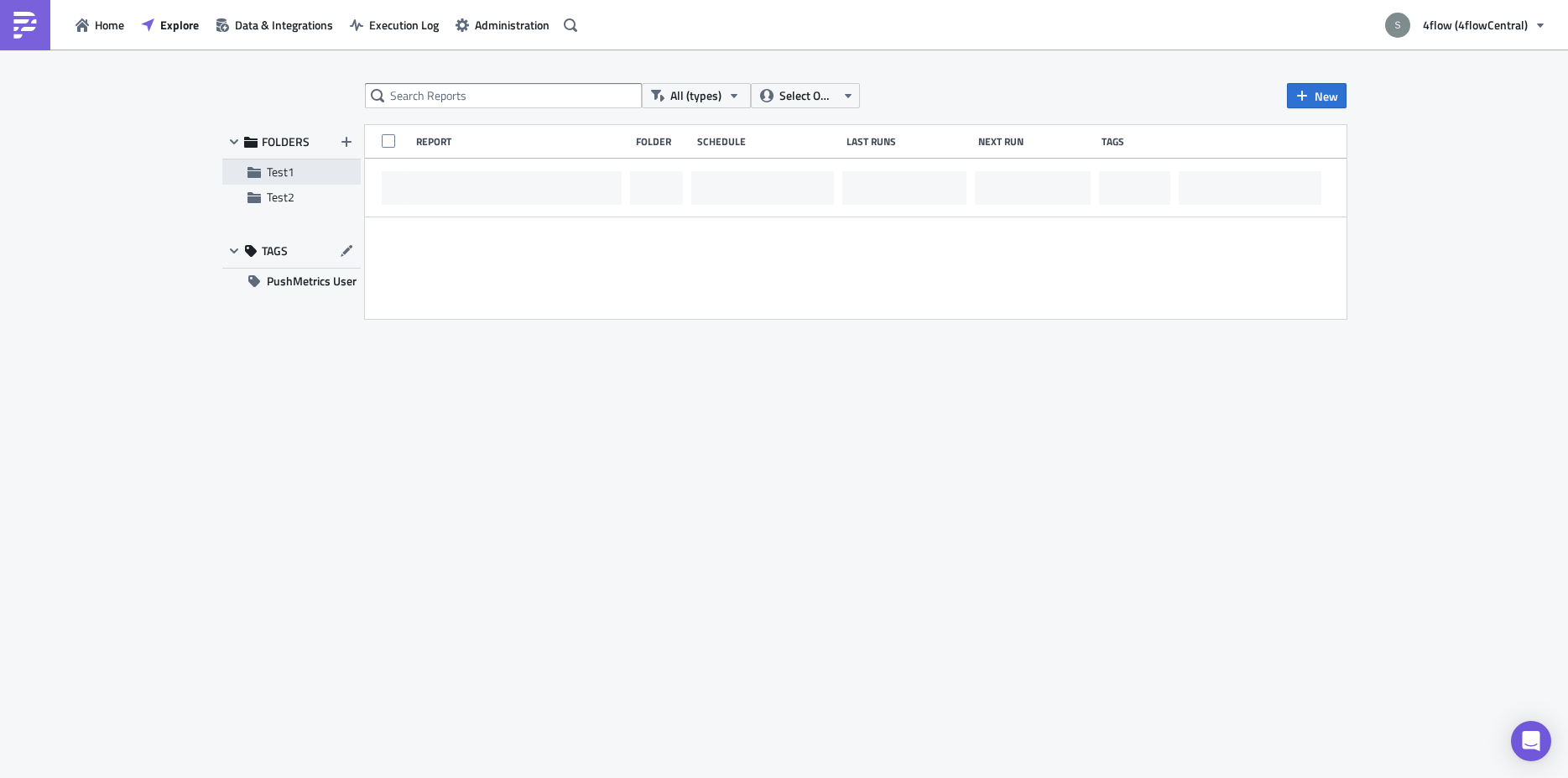
click at [298, 178] on span "Test1" at bounding box center [312, 172] width 90 height 15
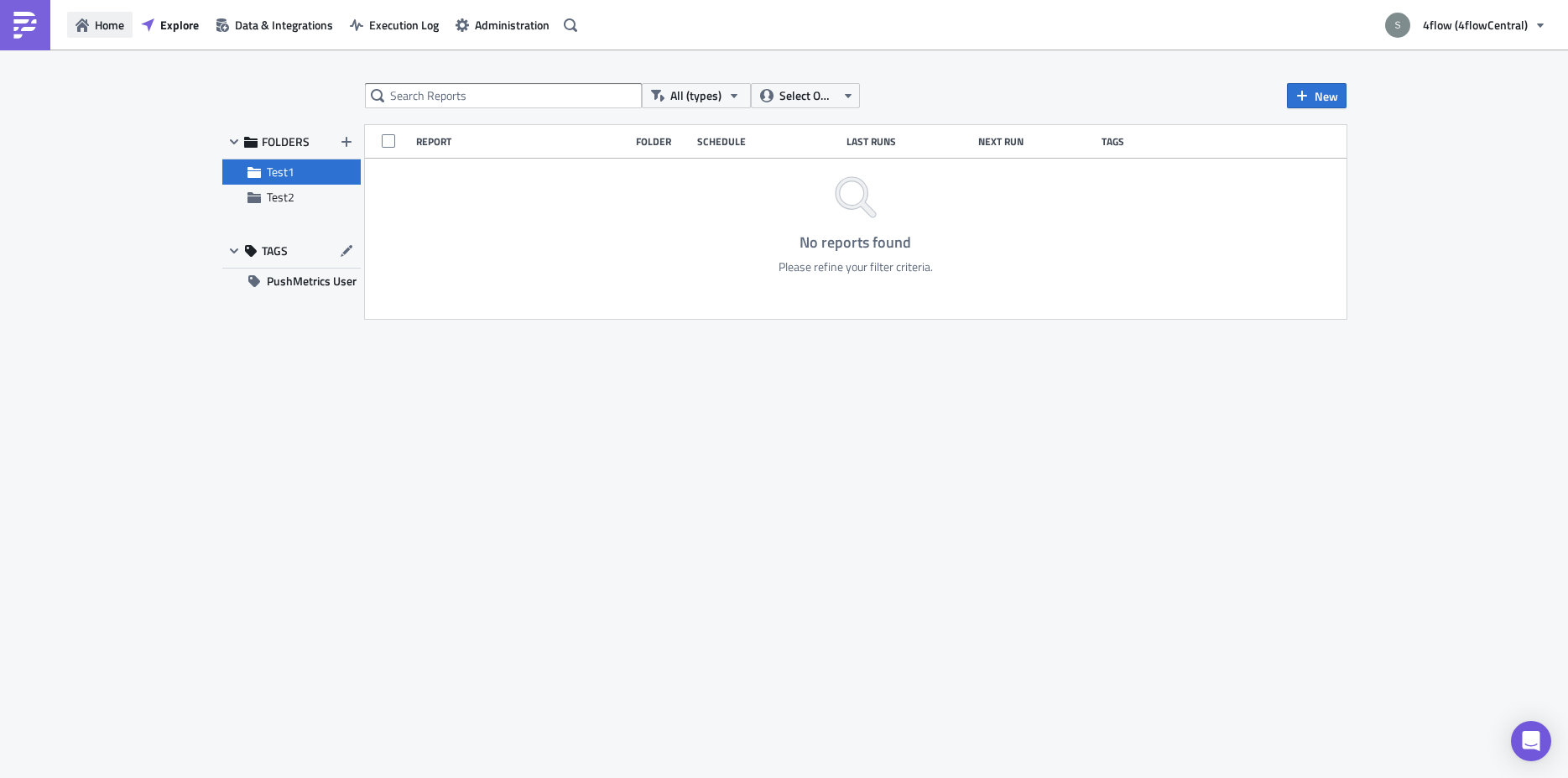
click at [130, 36] on button "Home" at bounding box center [99, 24] width 65 height 26
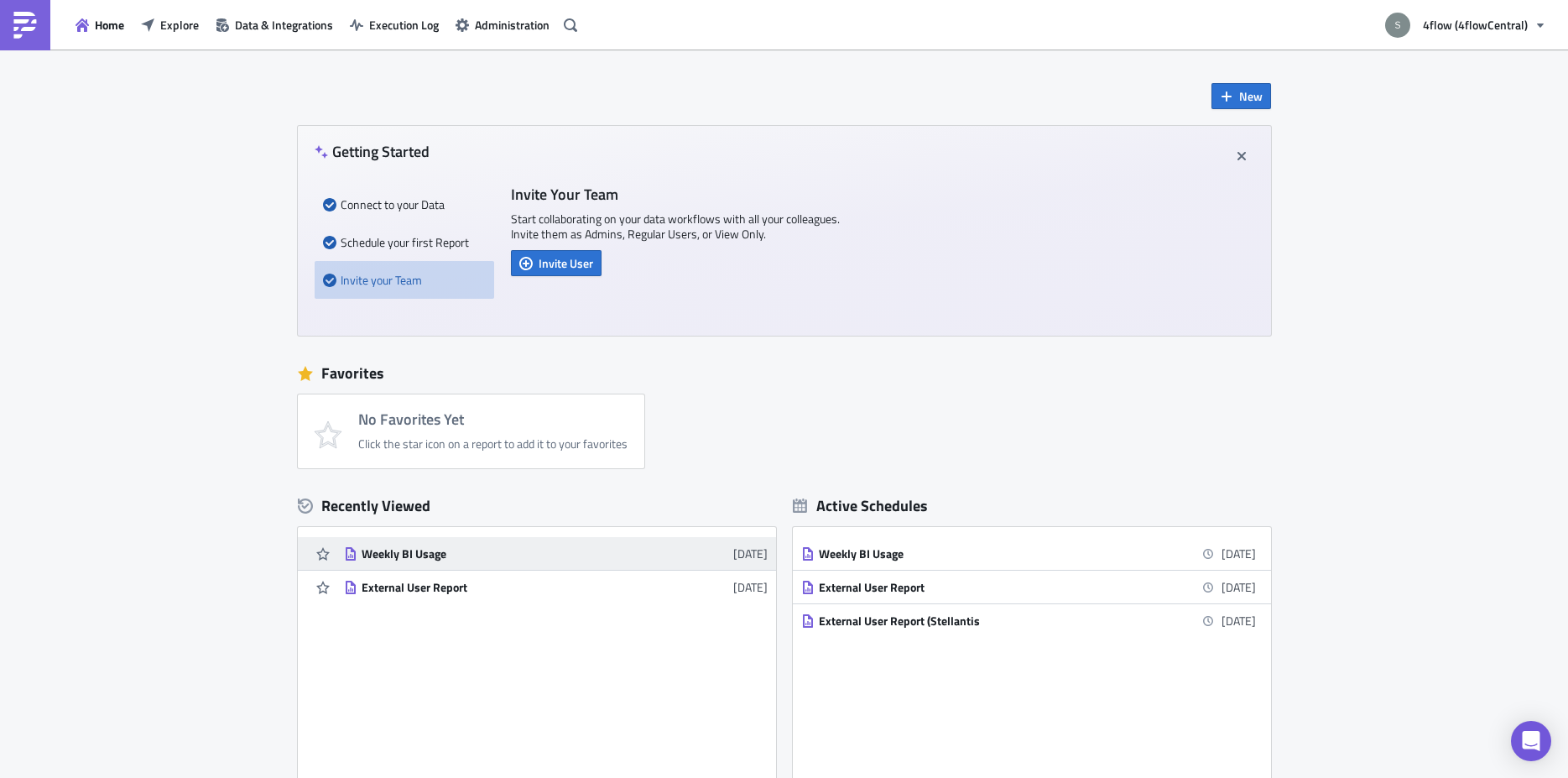
click at [413, 552] on div "Weekly BI Usage" at bounding box center [508, 553] width 293 height 15
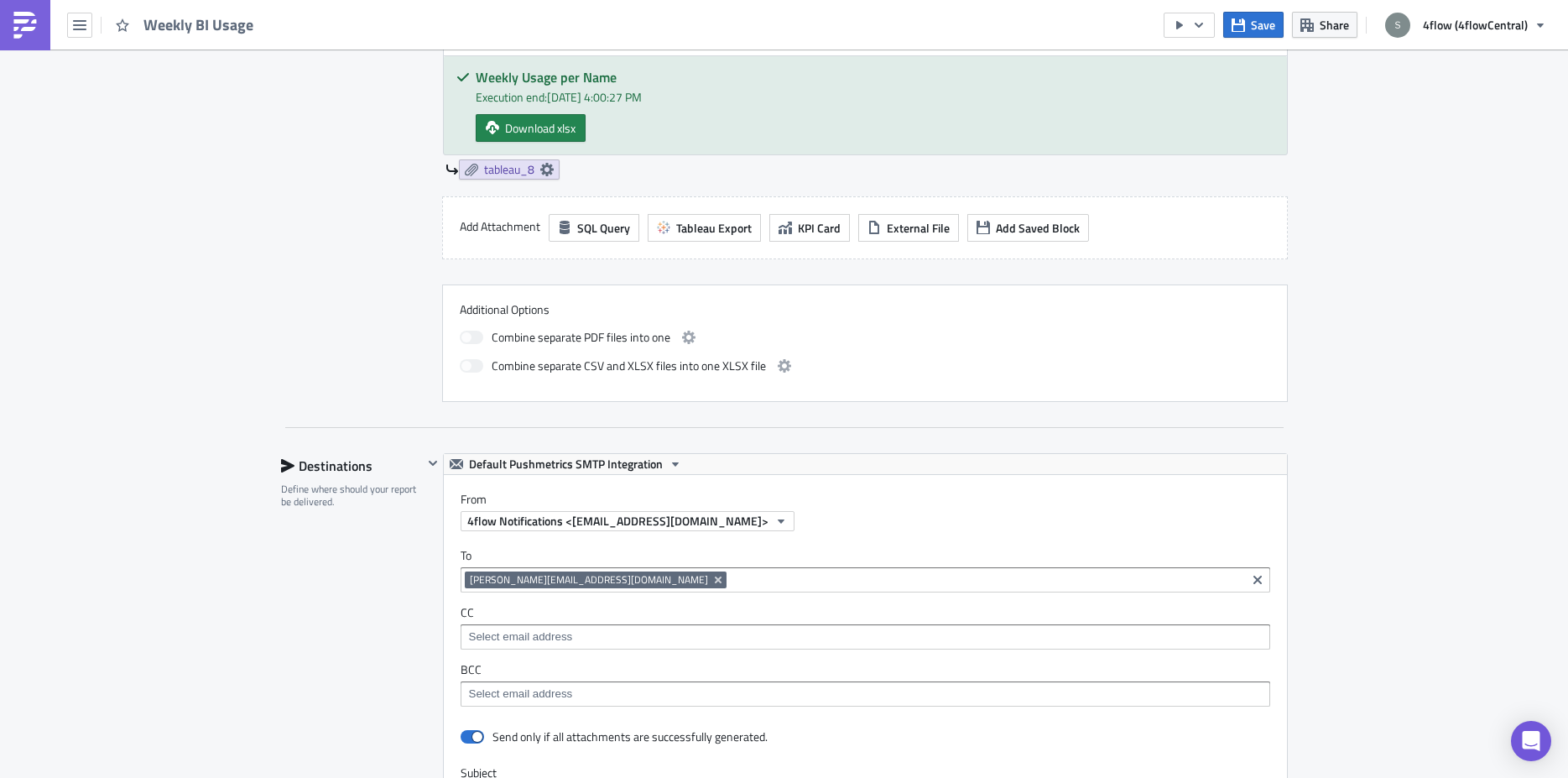
scroll to position [473, 0]
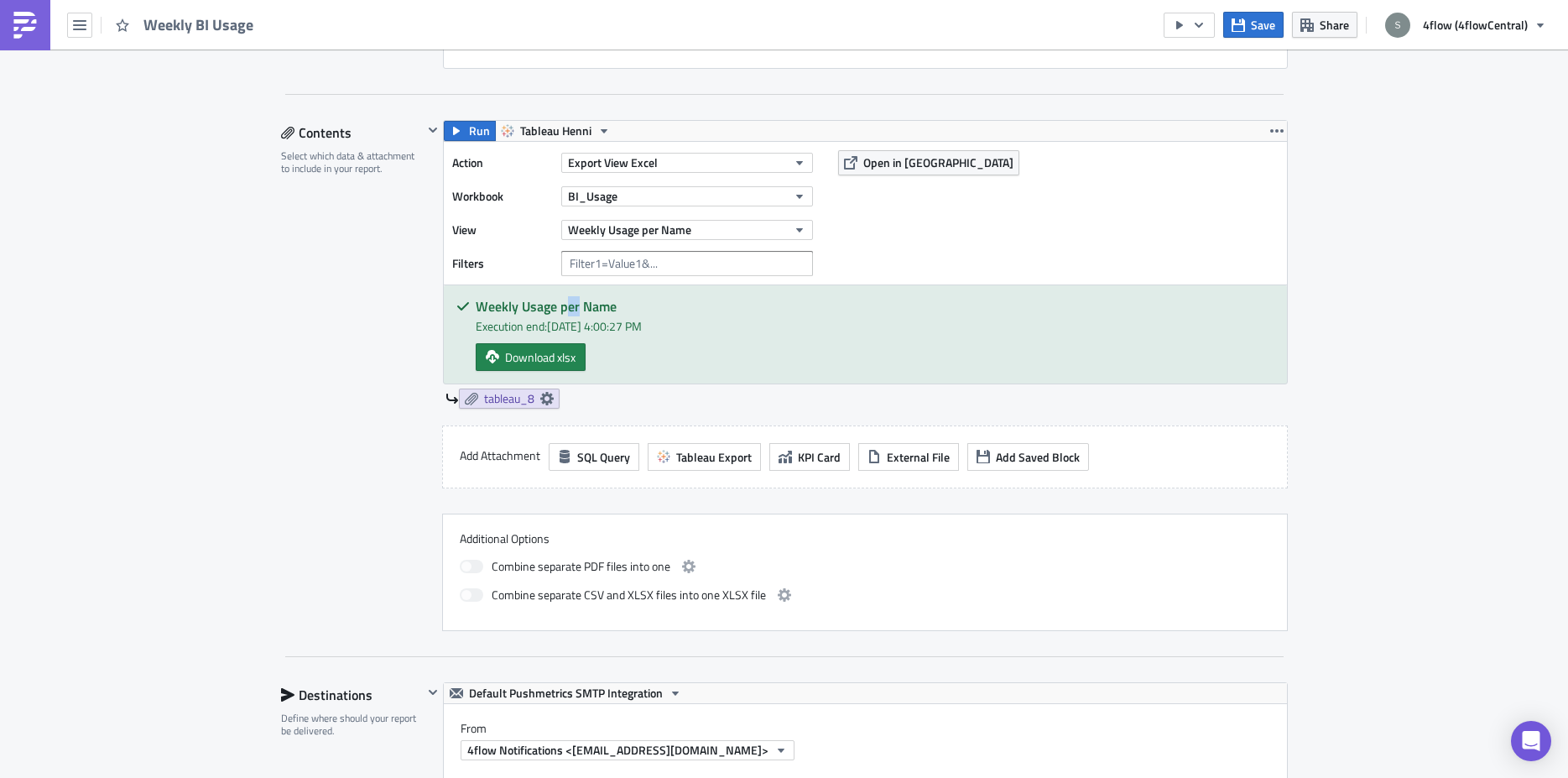
drag, startPoint x: 559, startPoint y: 306, endPoint x: 588, endPoint y: 172, distance: 137.1
click at [570, 300] on h5 "Weekly Usage per Name" at bounding box center [874, 306] width 798 height 14
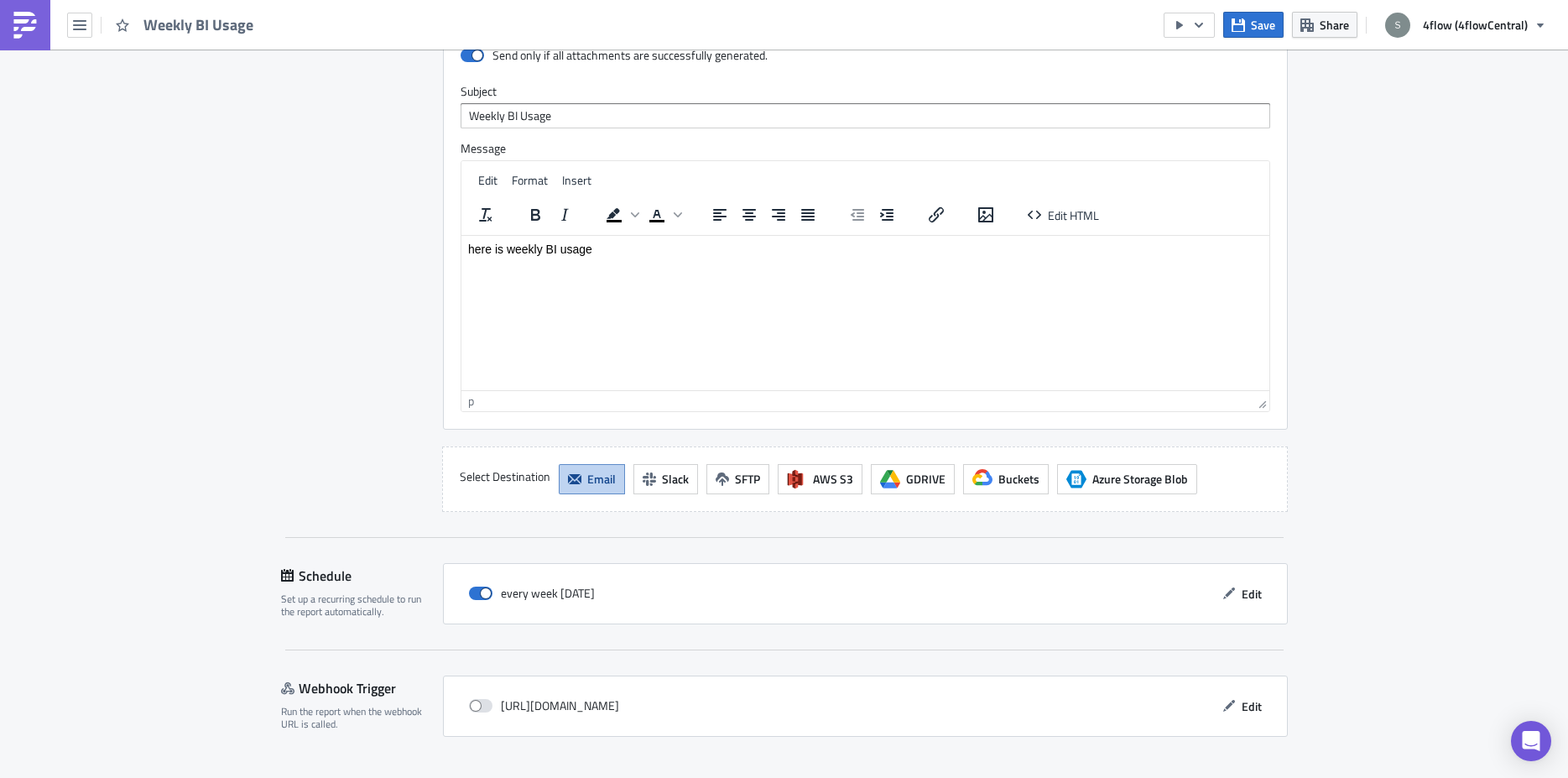
scroll to position [1425, 0]
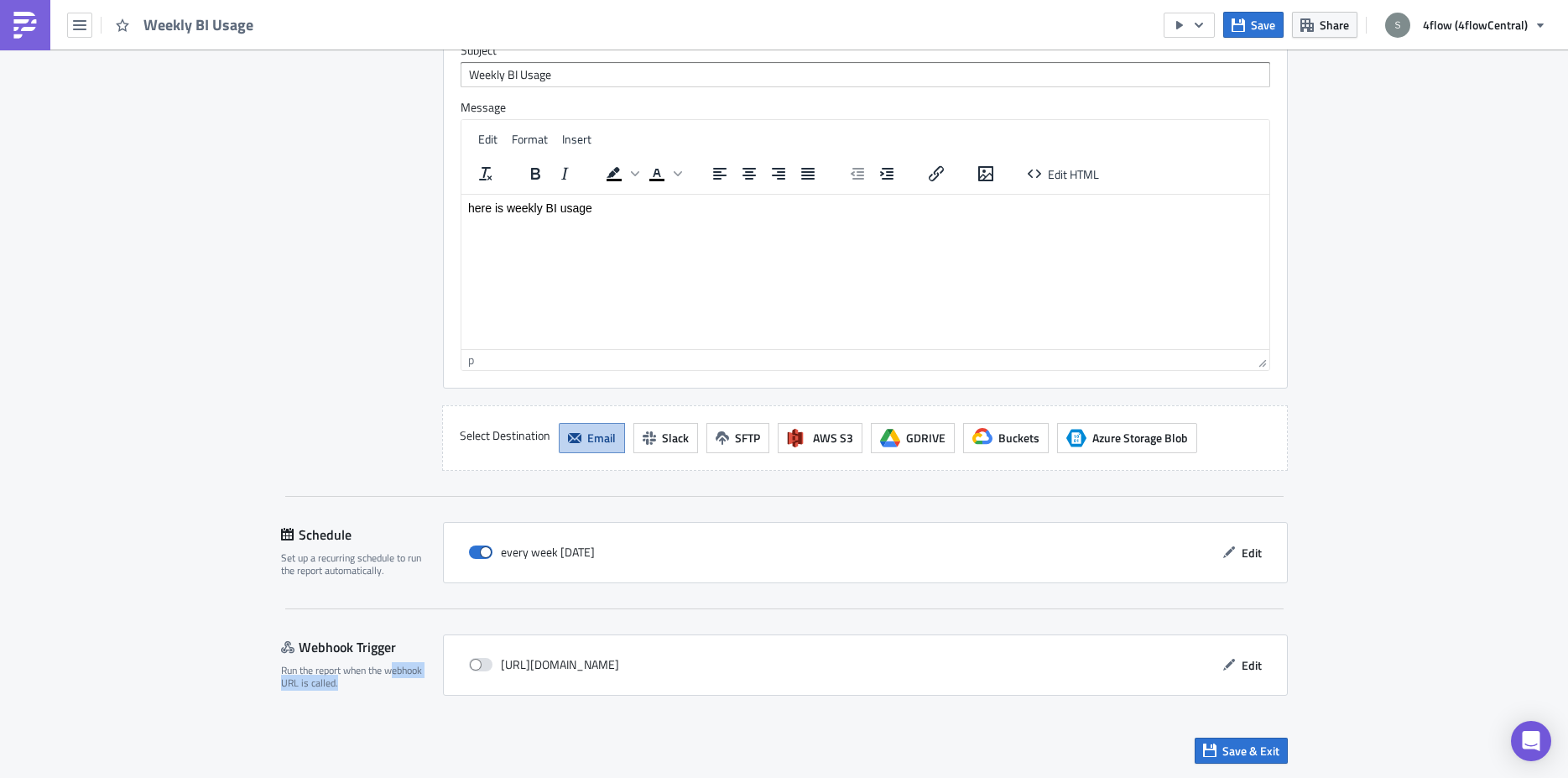
drag, startPoint x: 385, startPoint y: 677, endPoint x: 396, endPoint y: 694, distance: 20.2
click at [396, 694] on div "Webhook Trigger Run the report when the webhook URL is called." at bounding box center [362, 665] width 162 height 61
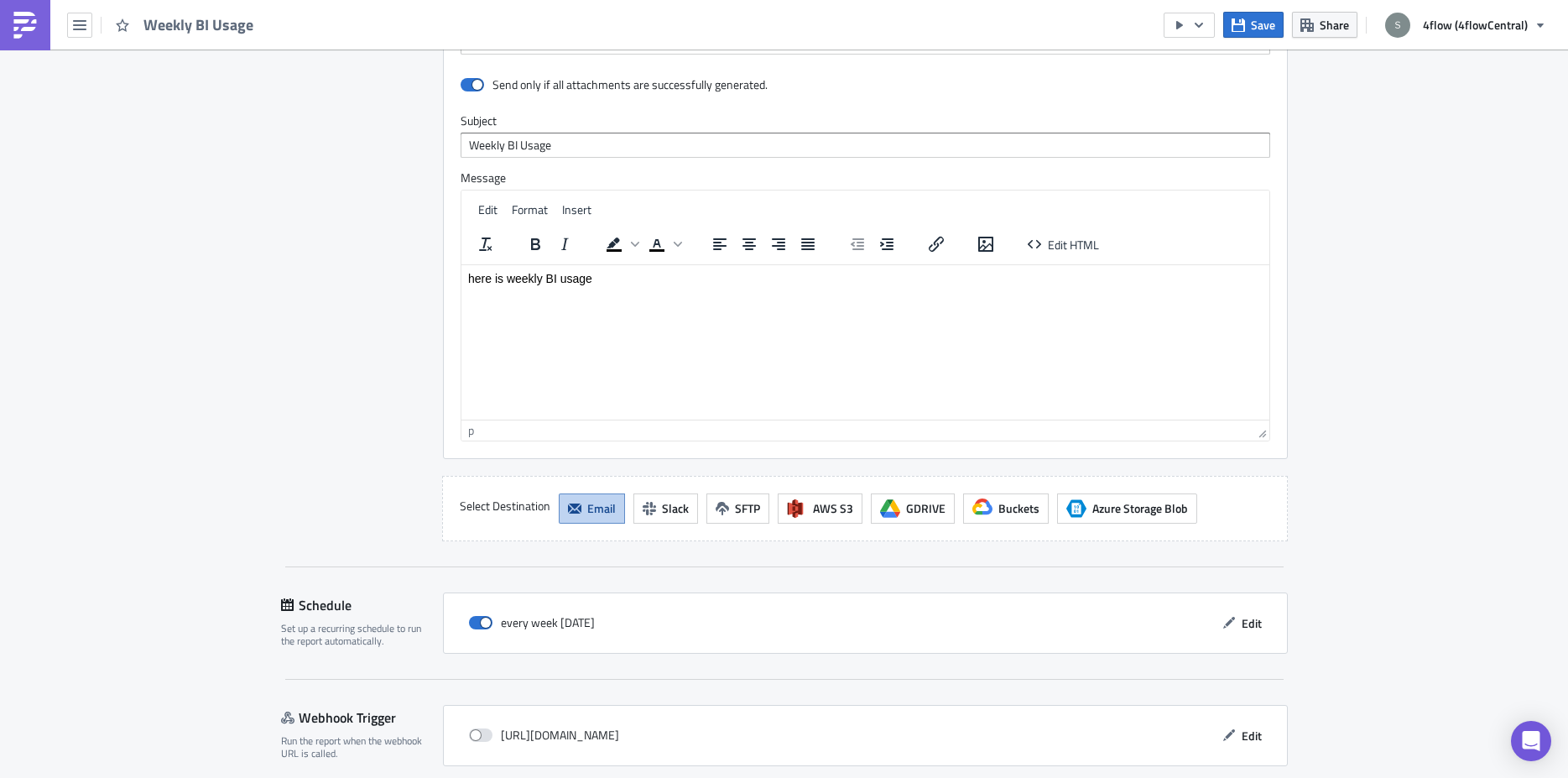
scroll to position [1319, 0]
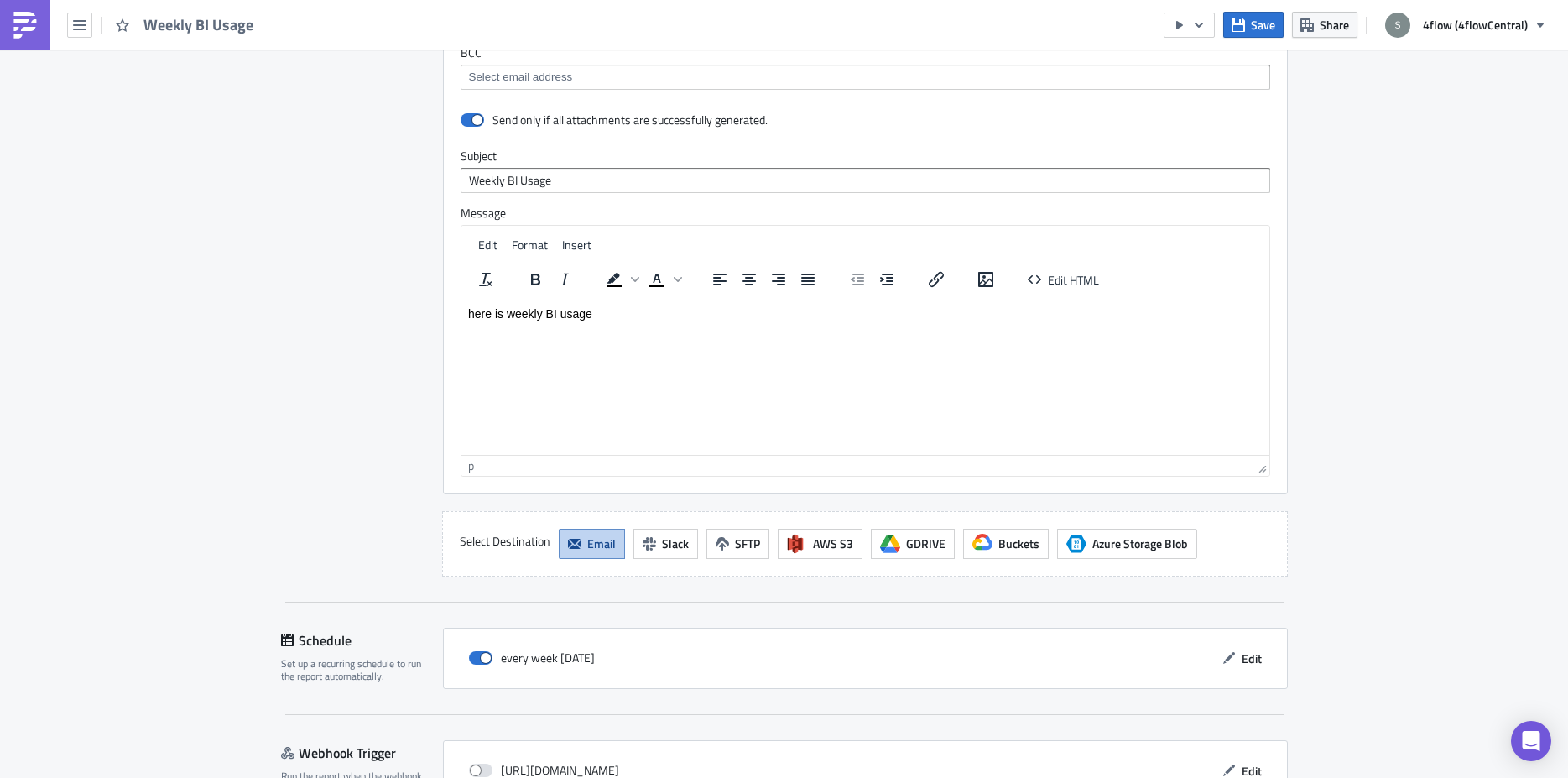
click at [503, 542] on label "Select Destination" at bounding box center [505, 541] width 91 height 25
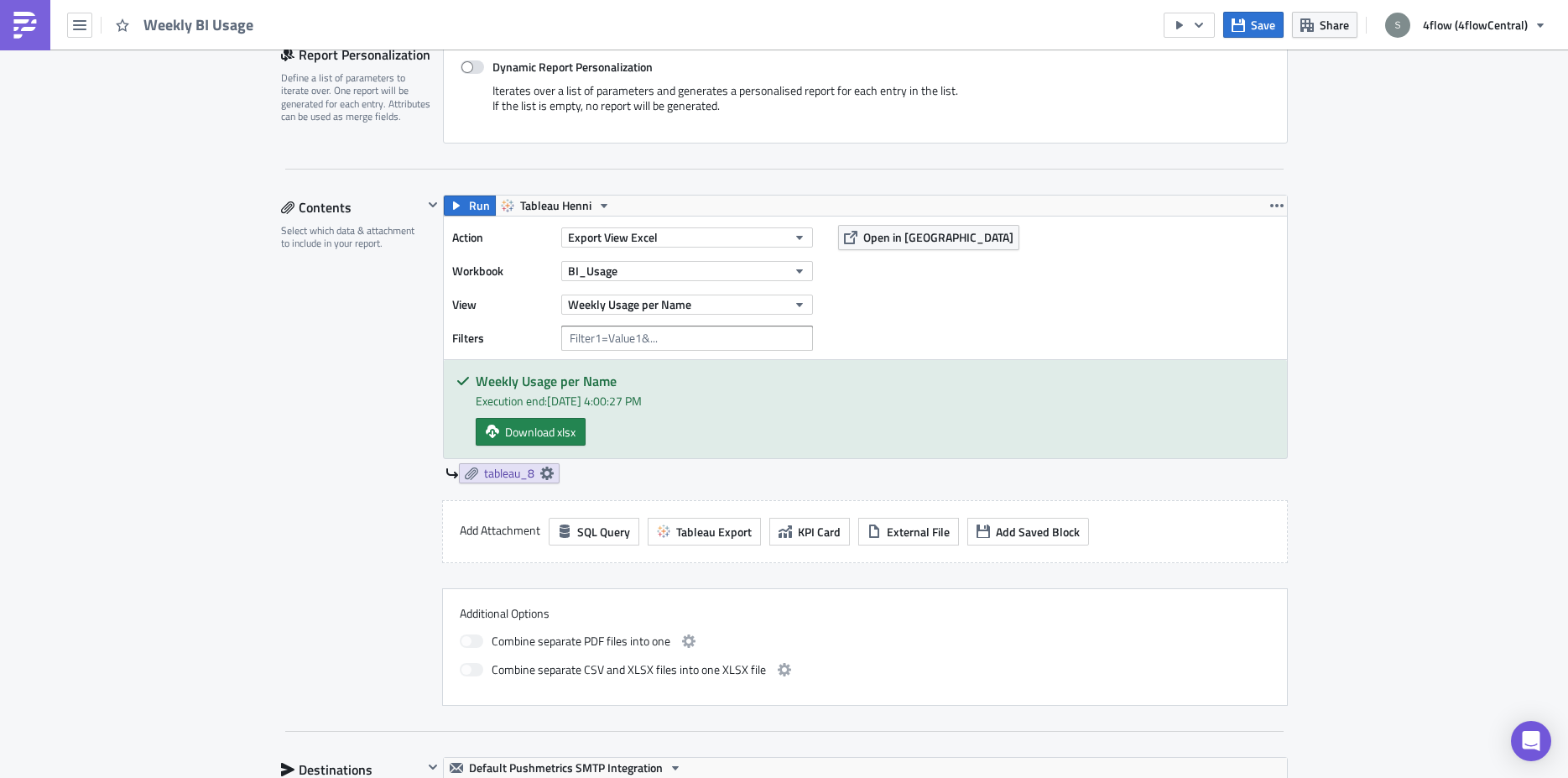
scroll to position [368, 0]
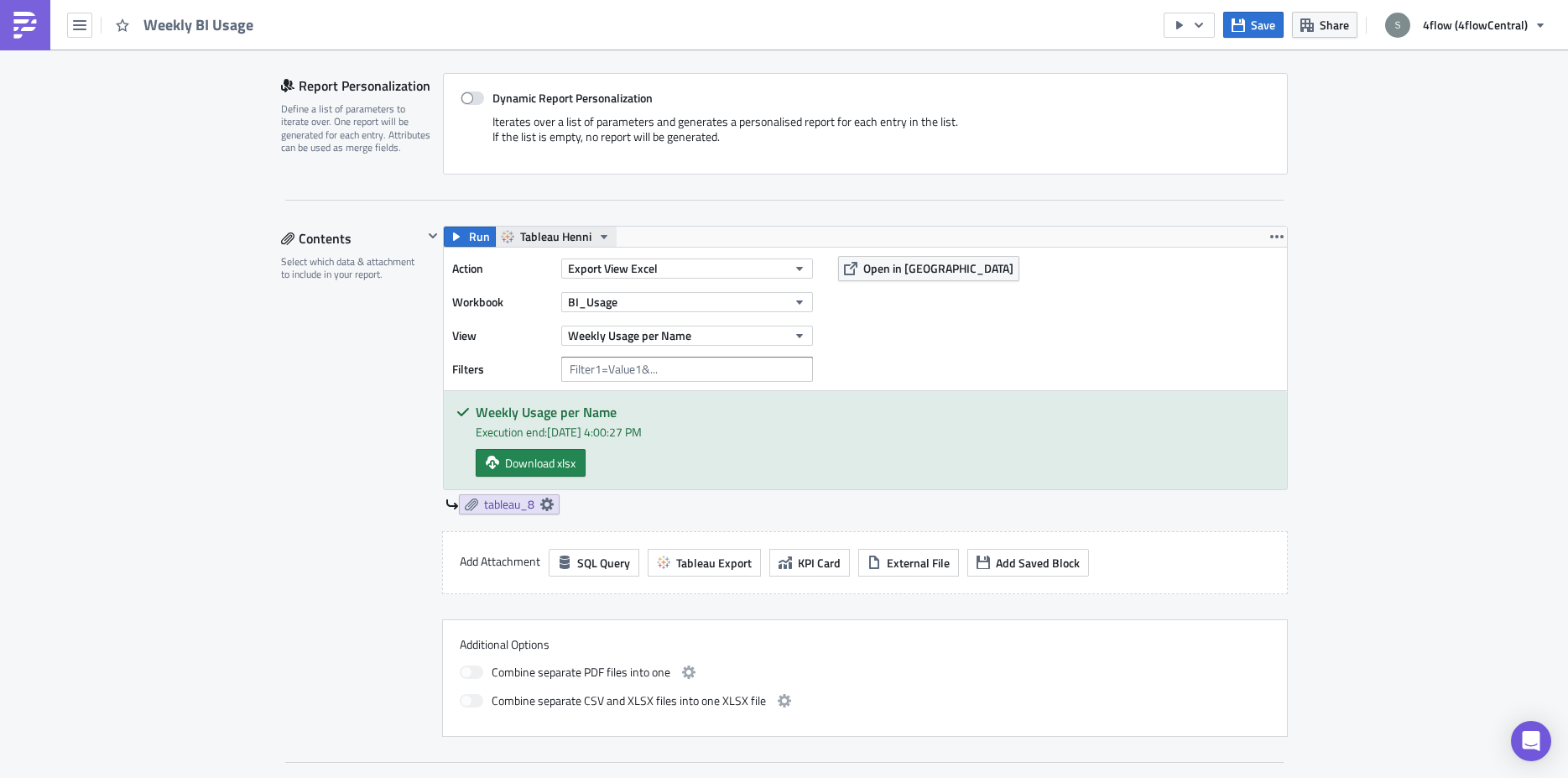
click at [598, 237] on icon "button" at bounding box center [604, 237] width 14 height 14
